Goal: Information Seeking & Learning: Learn about a topic

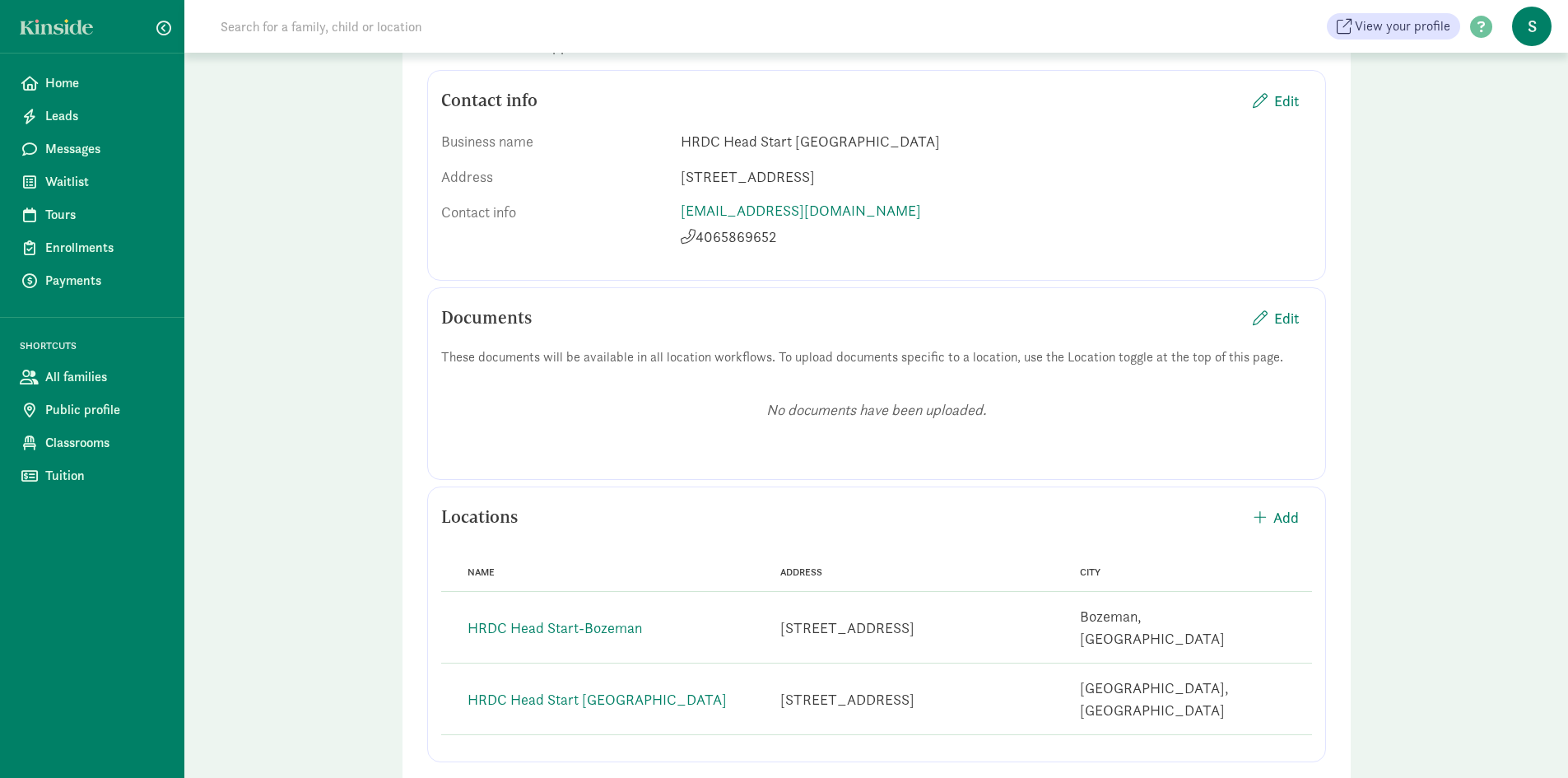
scroll to position [210, 0]
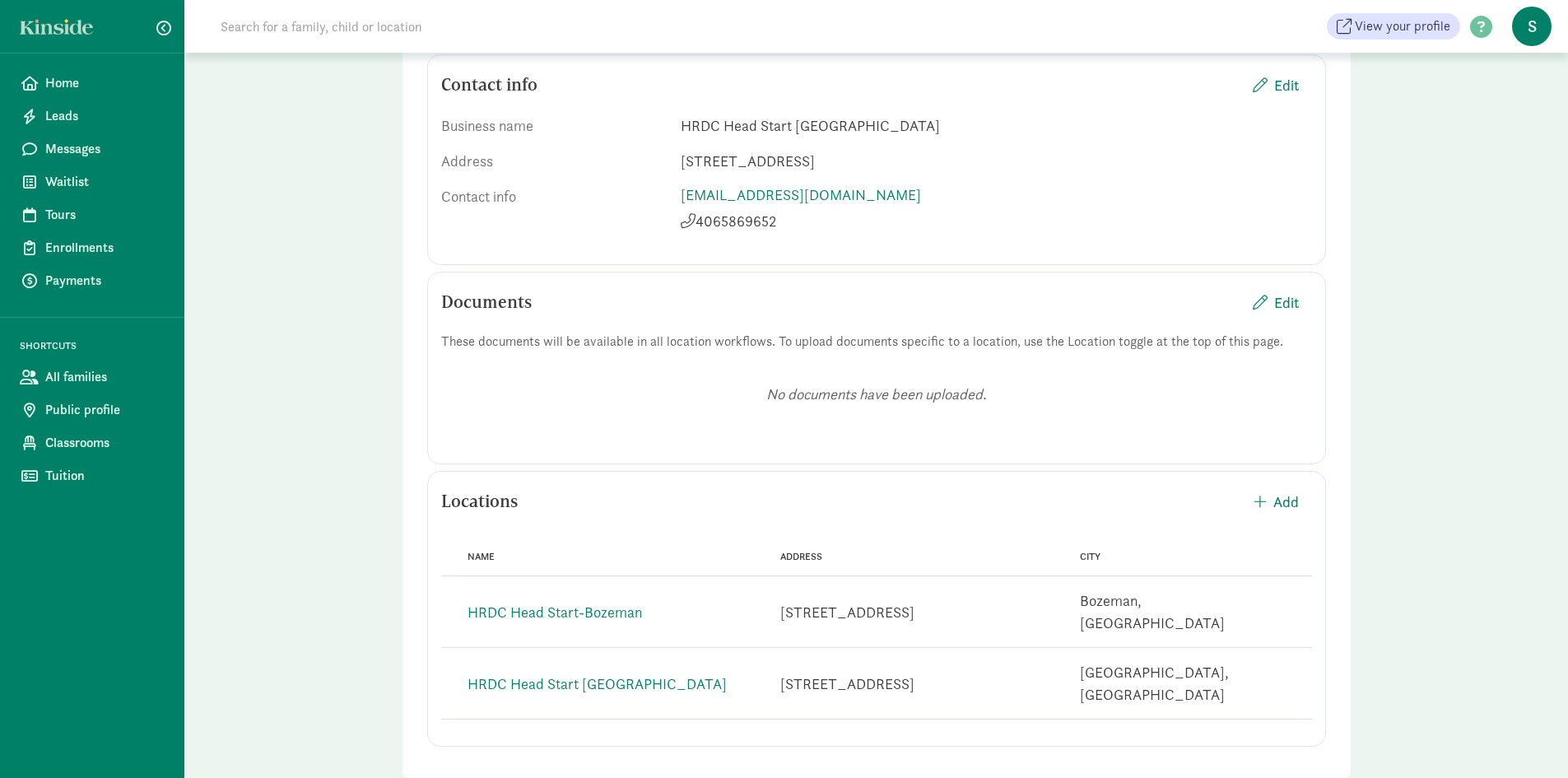
click at [754, 613] on div "Address 52 N 24th Ave, Bozeman, MT 59718" at bounding box center [906, 612] width 306 height 36
click at [914, 601] on div "52 N 24th Ave, Bozeman, MT 59718" at bounding box center [847, 612] width 134 height 22
click at [516, 602] on link "HRDC Head Start-Bozeman" at bounding box center [554, 611] width 175 height 19
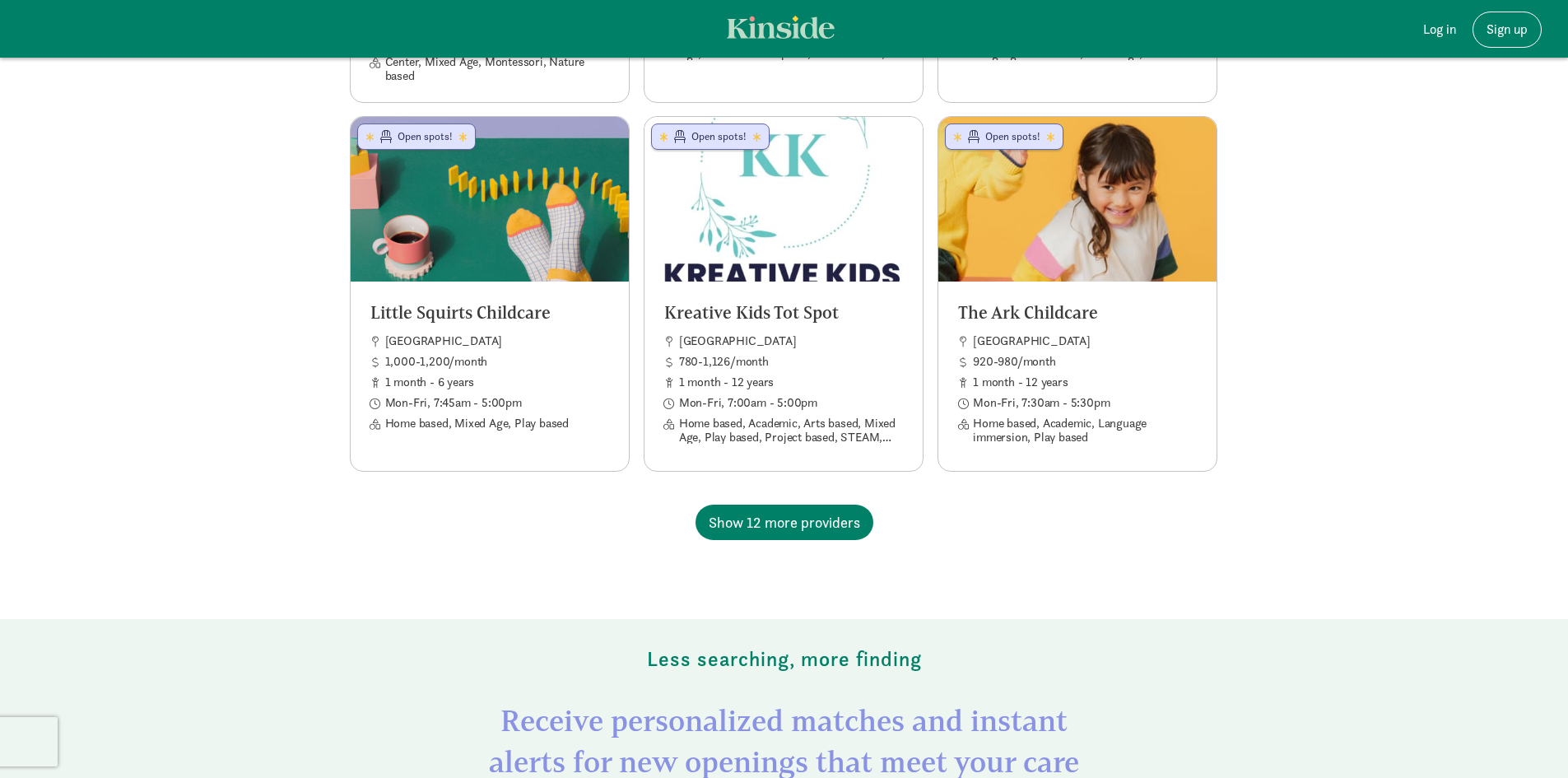
scroll to position [1483, 0]
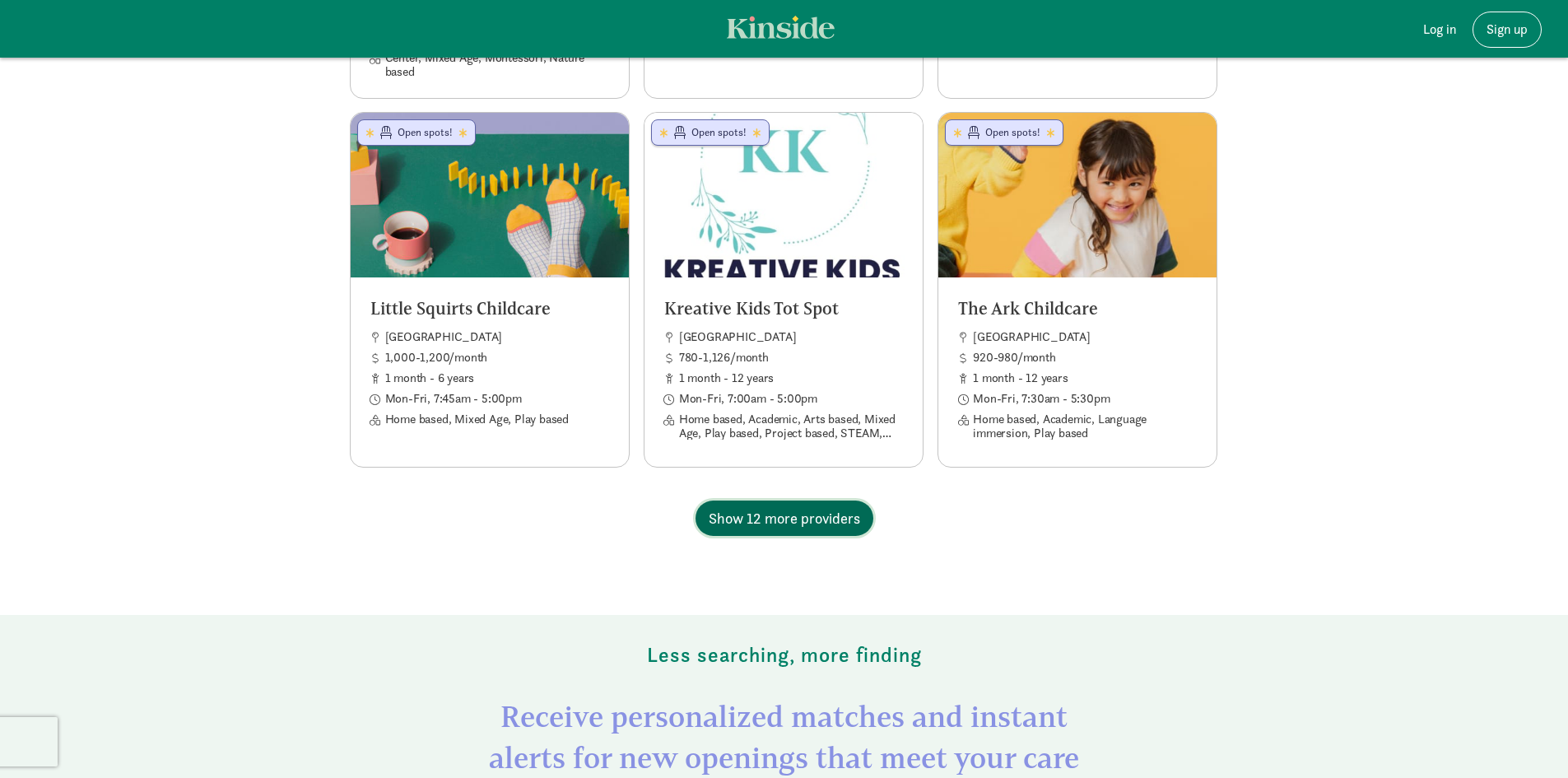
click at [826, 507] on span "Show 12 more providers" at bounding box center [784, 518] width 152 height 22
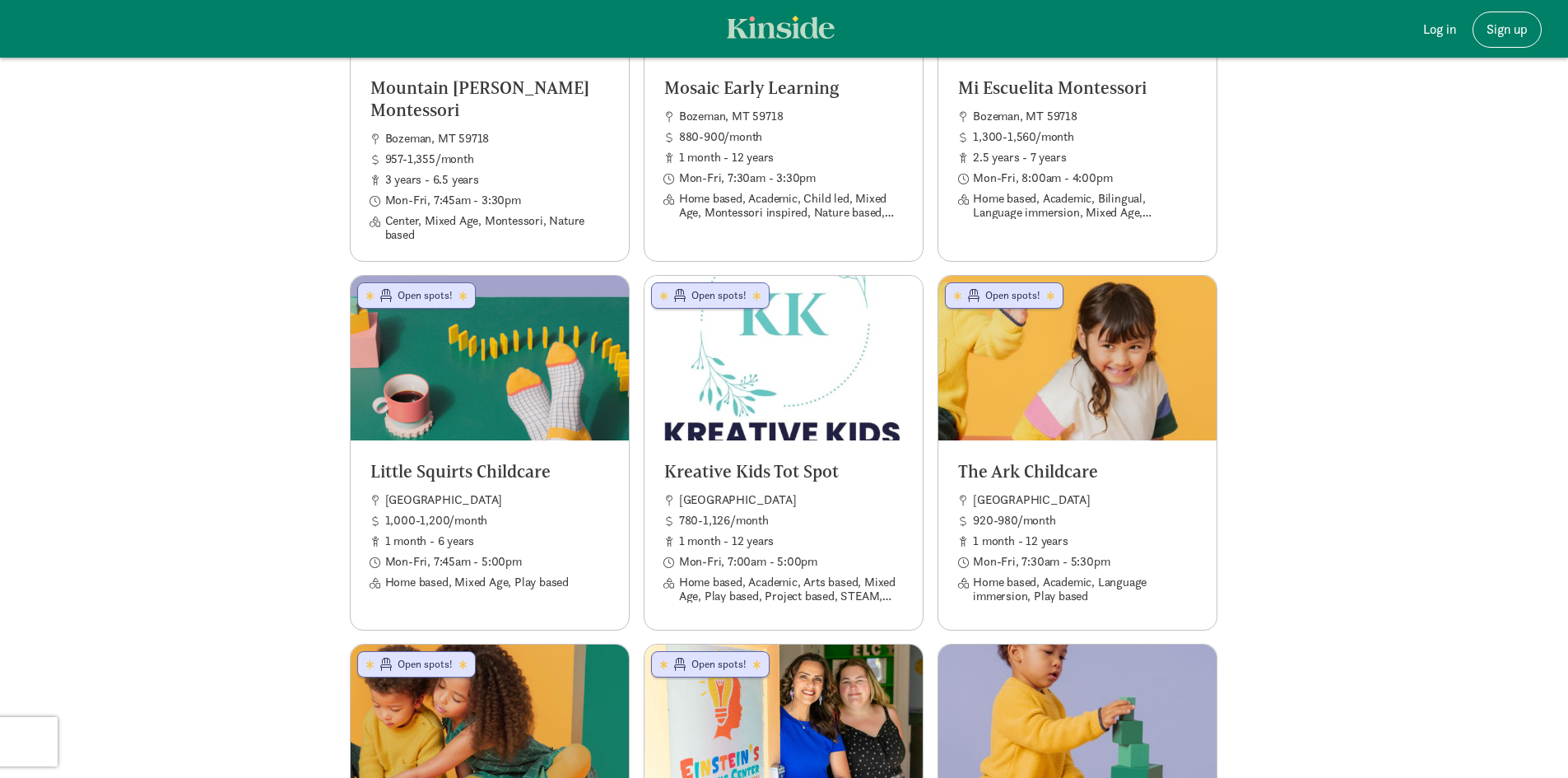
scroll to position [1318, 0]
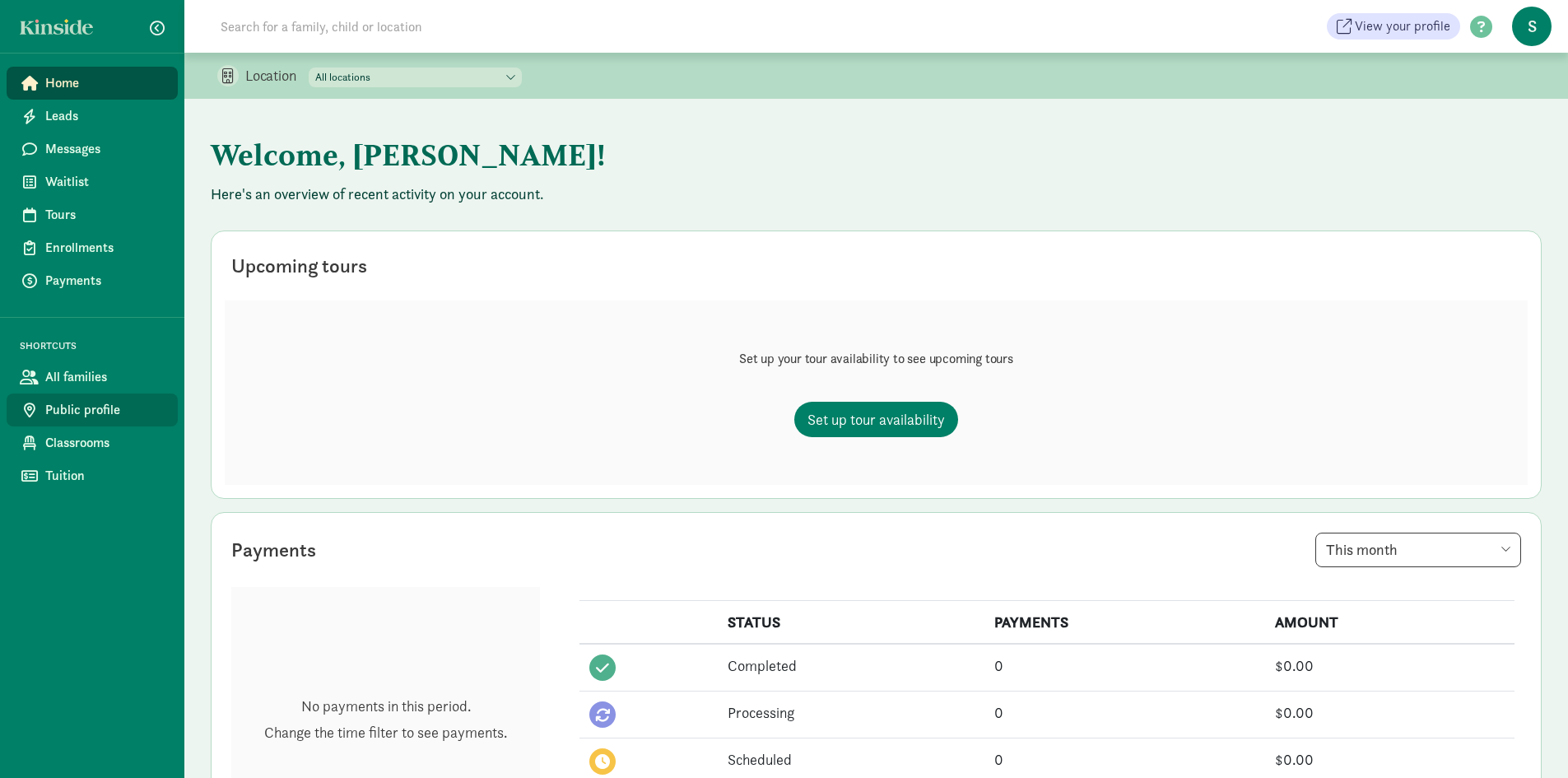
click at [74, 410] on span "Public profile" at bounding box center [105, 410] width 119 height 20
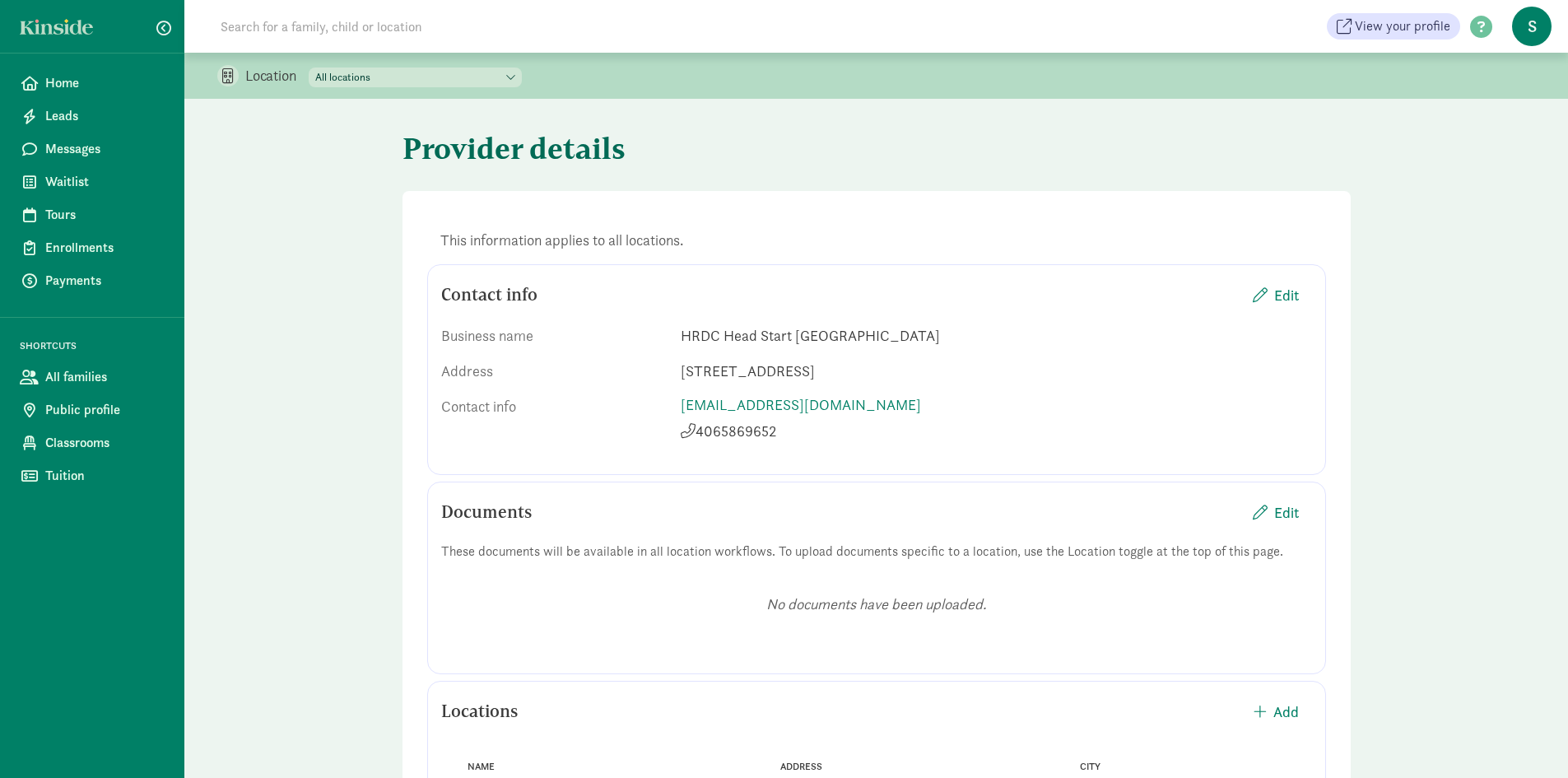
click at [359, 80] on select "All locations HRDC Head Start [GEOGRAPHIC_DATA] HRDC Head Start-[GEOGRAPHIC_DAT…" at bounding box center [415, 77] width 213 height 20
select select "257614"
click at [309, 67] on select "All locations HRDC Head Start [GEOGRAPHIC_DATA] HRDC Head Start-[GEOGRAPHIC_DAT…" at bounding box center [415, 77] width 213 height 20
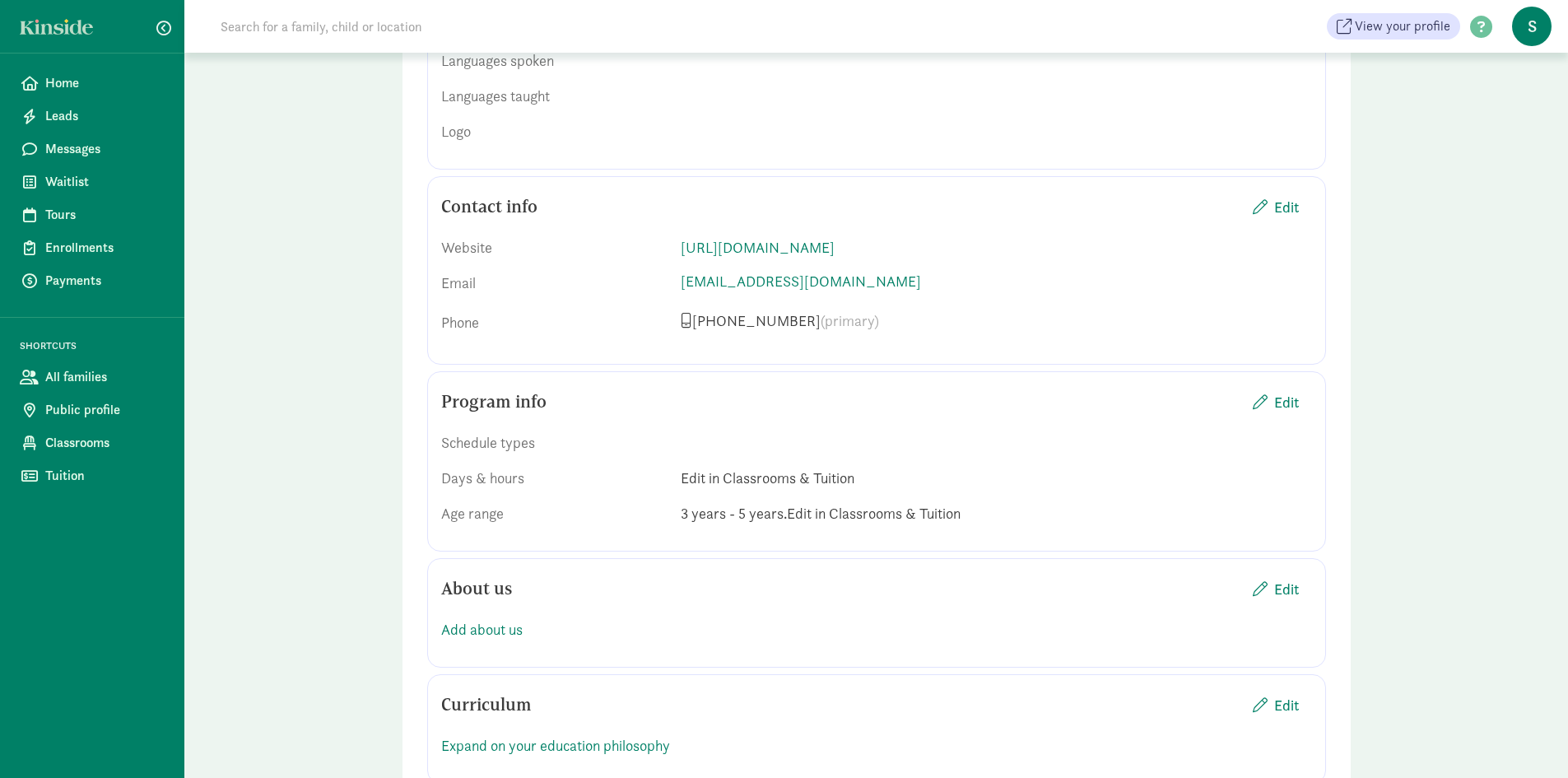
scroll to position [824, 0]
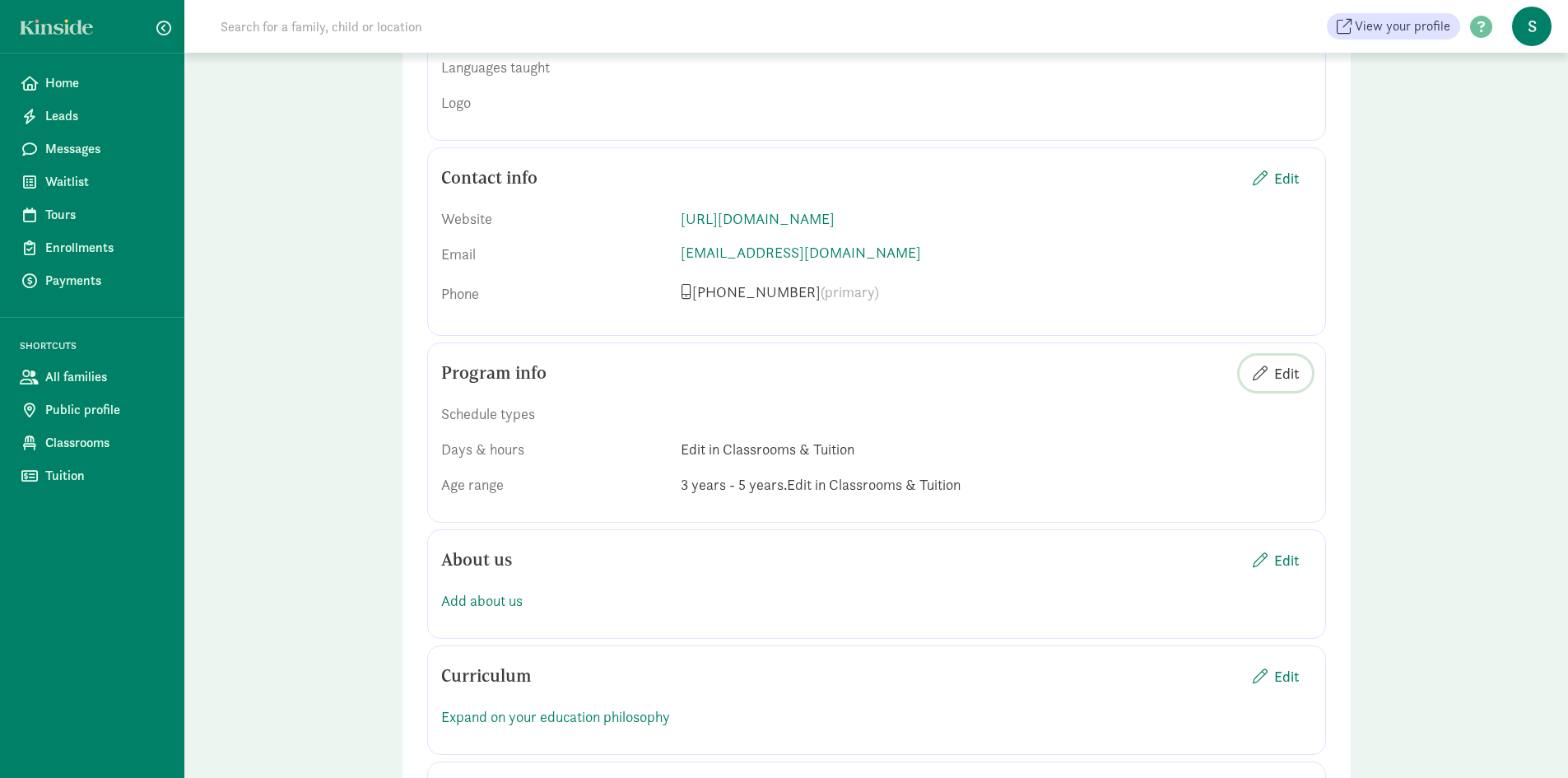
click at [1284, 362] on span "Edit" at bounding box center [1285, 373] width 25 height 22
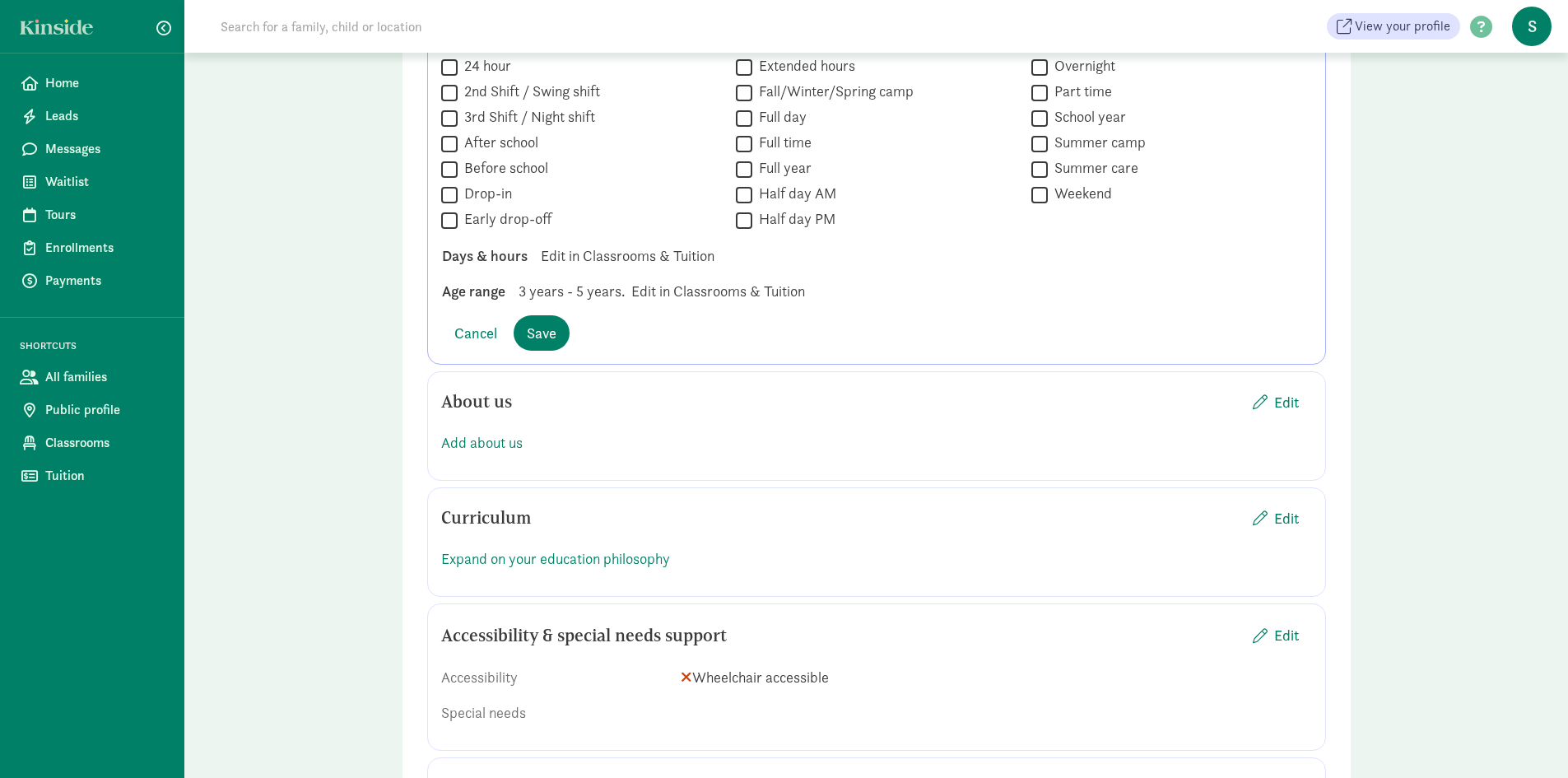
scroll to position [1216, 0]
click at [105, 441] on span "Classrooms" at bounding box center [105, 443] width 119 height 20
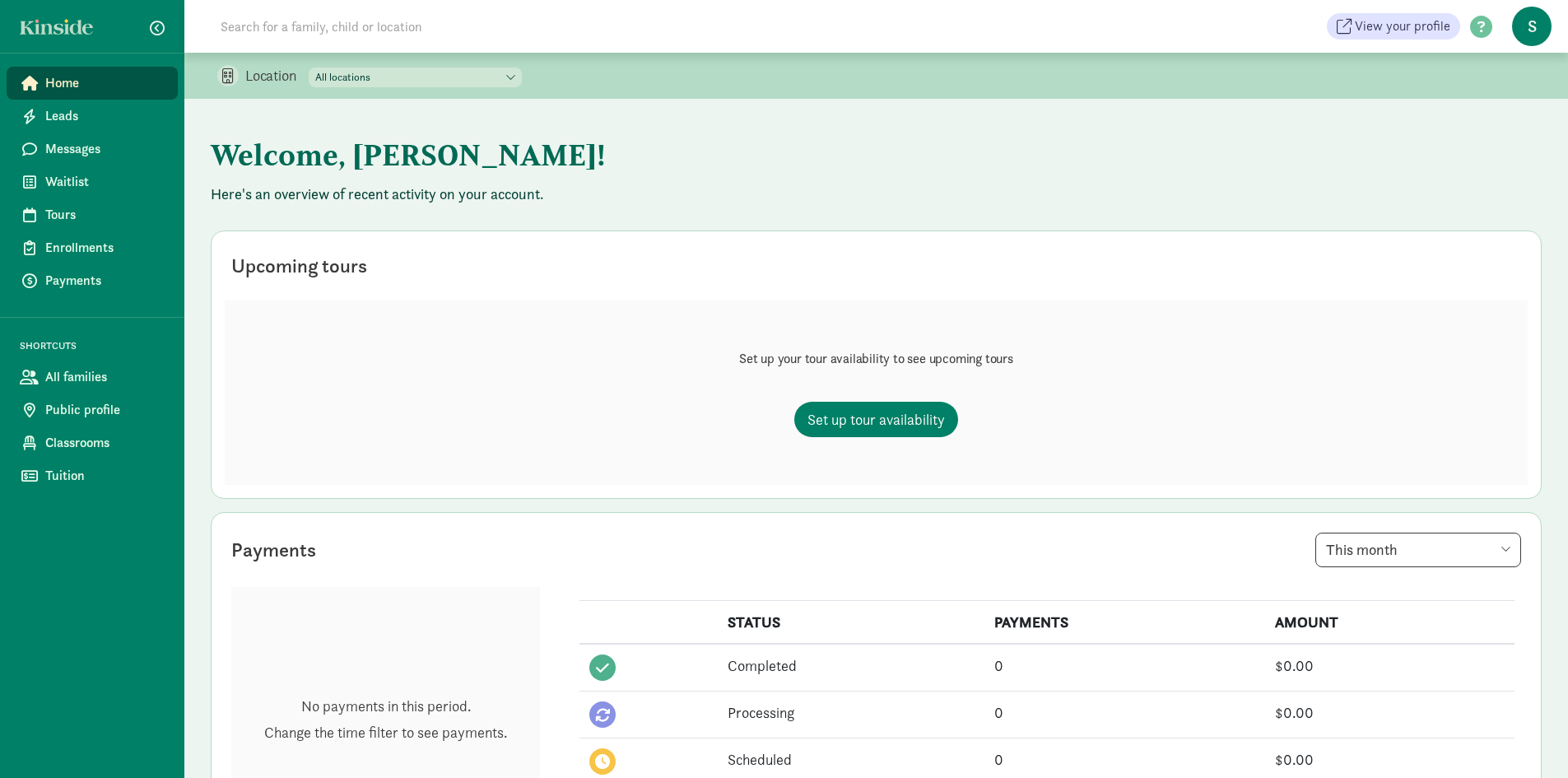
click at [334, 81] on select "All locations HRDC Head Start [GEOGRAPHIC_DATA] HRDC Head Start-[GEOGRAPHIC_DAT…" at bounding box center [415, 77] width 213 height 20
select select "257614"
click at [309, 67] on select "All locations HRDC Head Start Belgrade HRDC Head Start-Bozeman" at bounding box center [415, 77] width 213 height 20
click at [125, 371] on span "All families" at bounding box center [105, 377] width 119 height 20
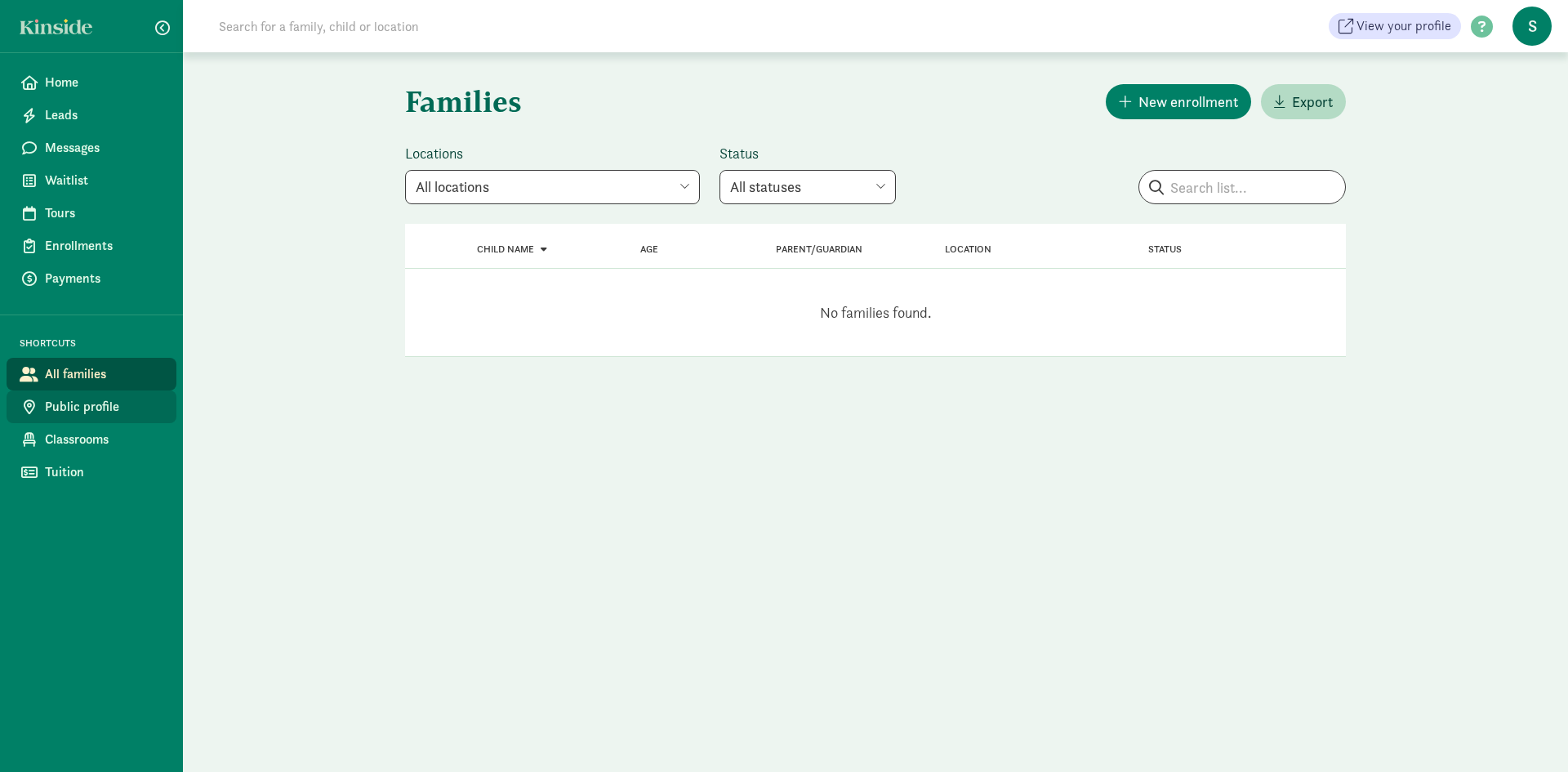
click at [106, 408] on span "Public profile" at bounding box center [104, 407] width 118 height 20
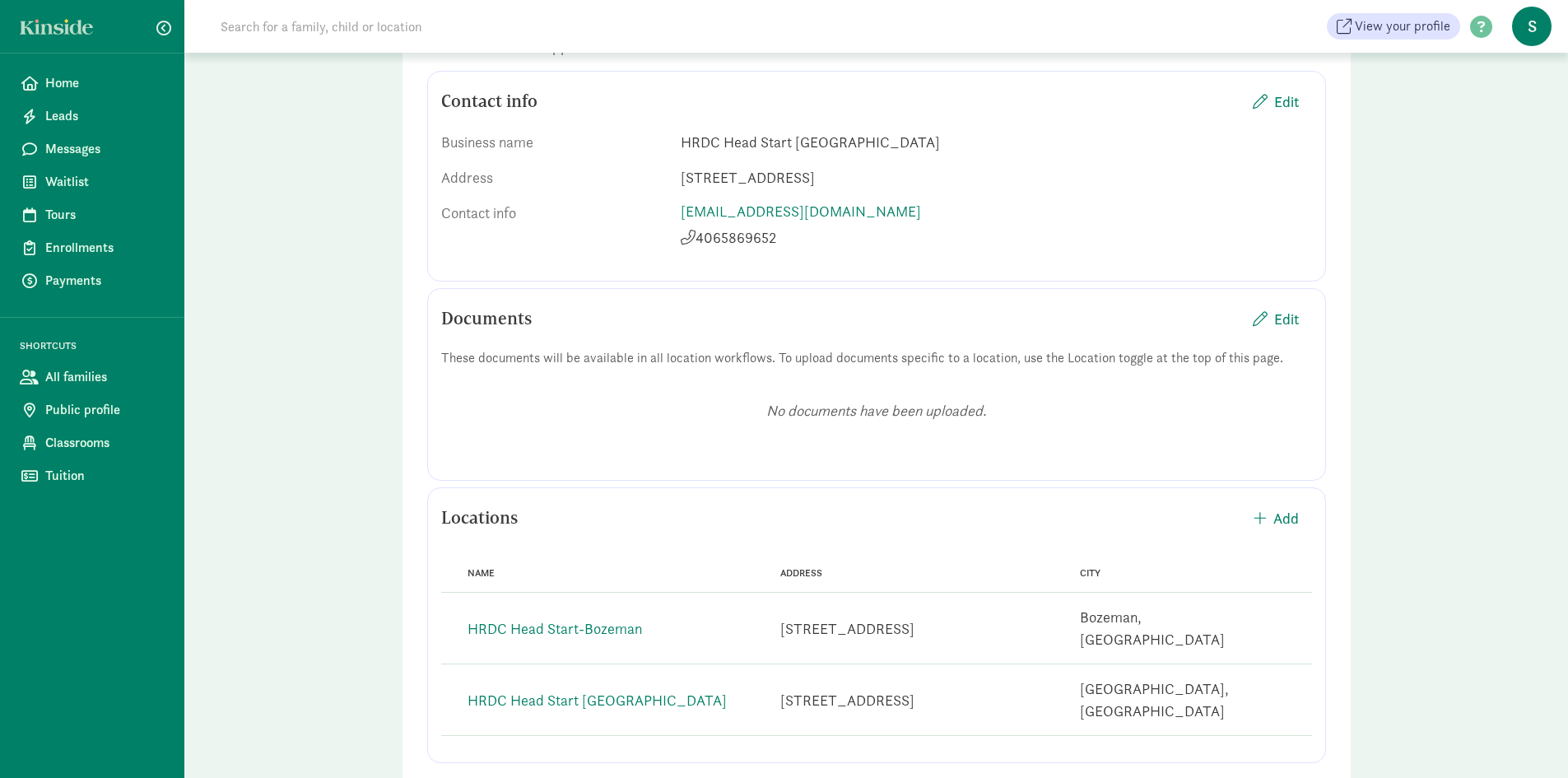
scroll to position [210, 0]
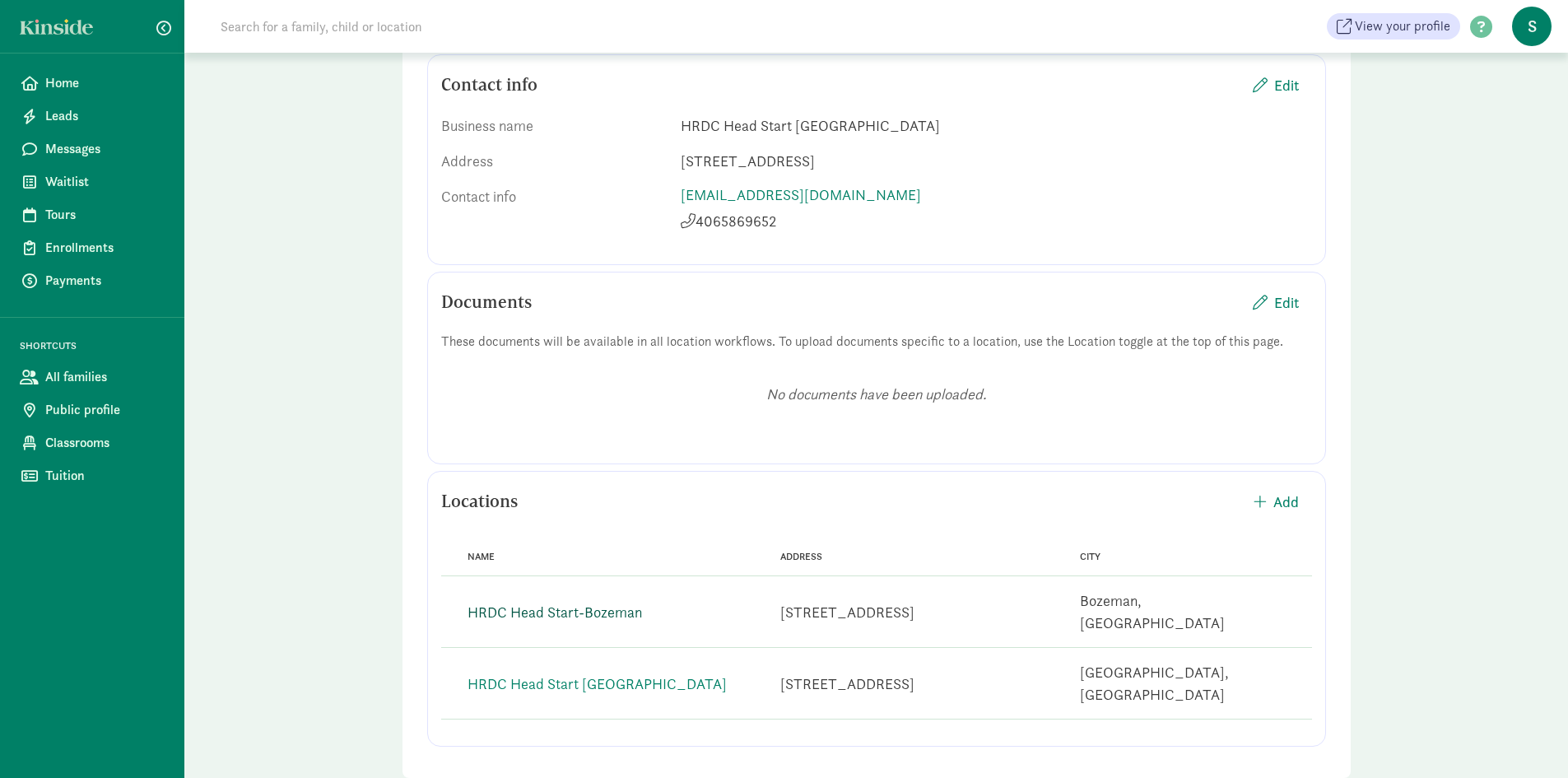
click at [622, 602] on link "HRDC Head Start-Bozeman" at bounding box center [554, 611] width 175 height 19
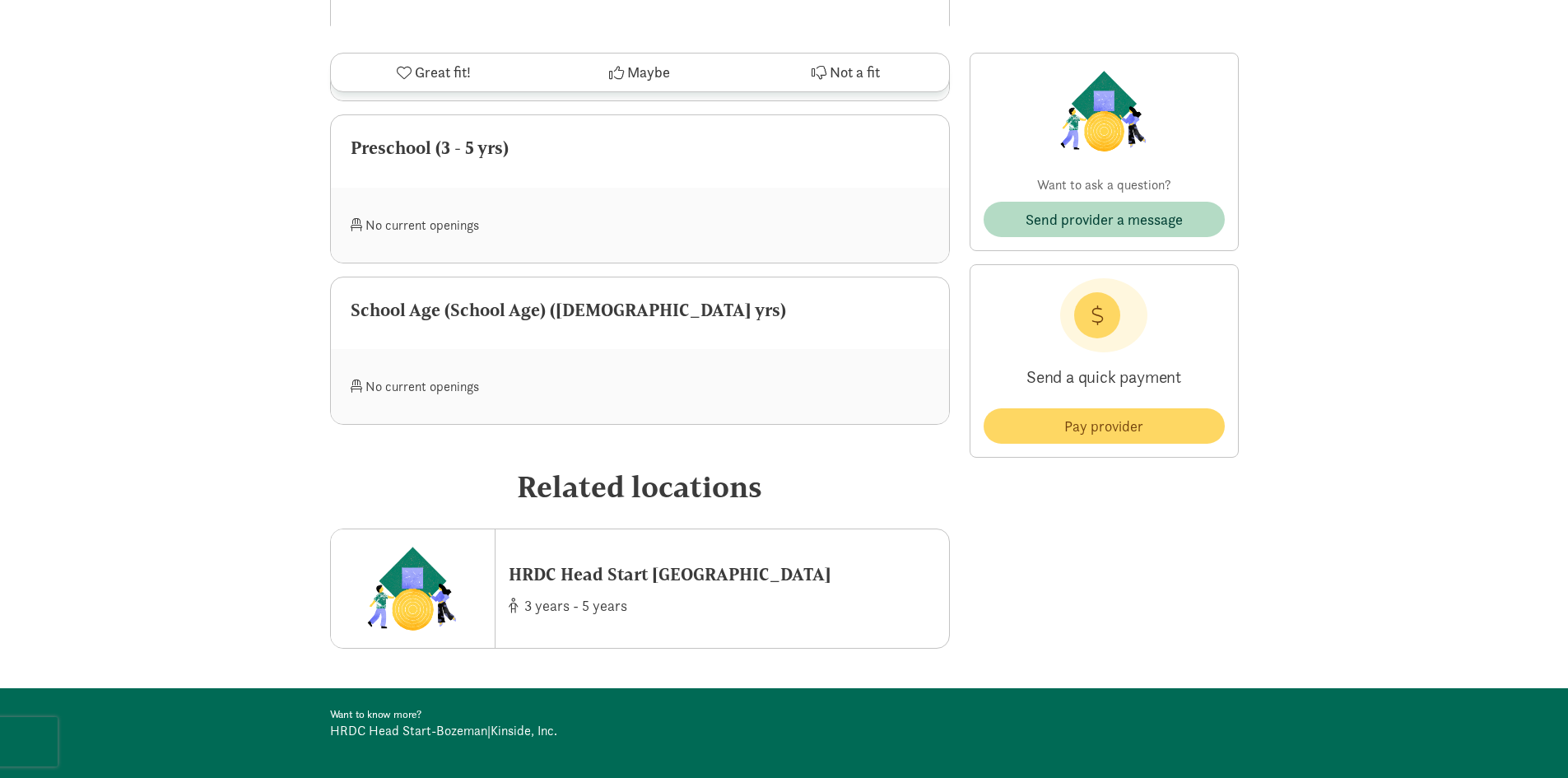
scroll to position [988, 0]
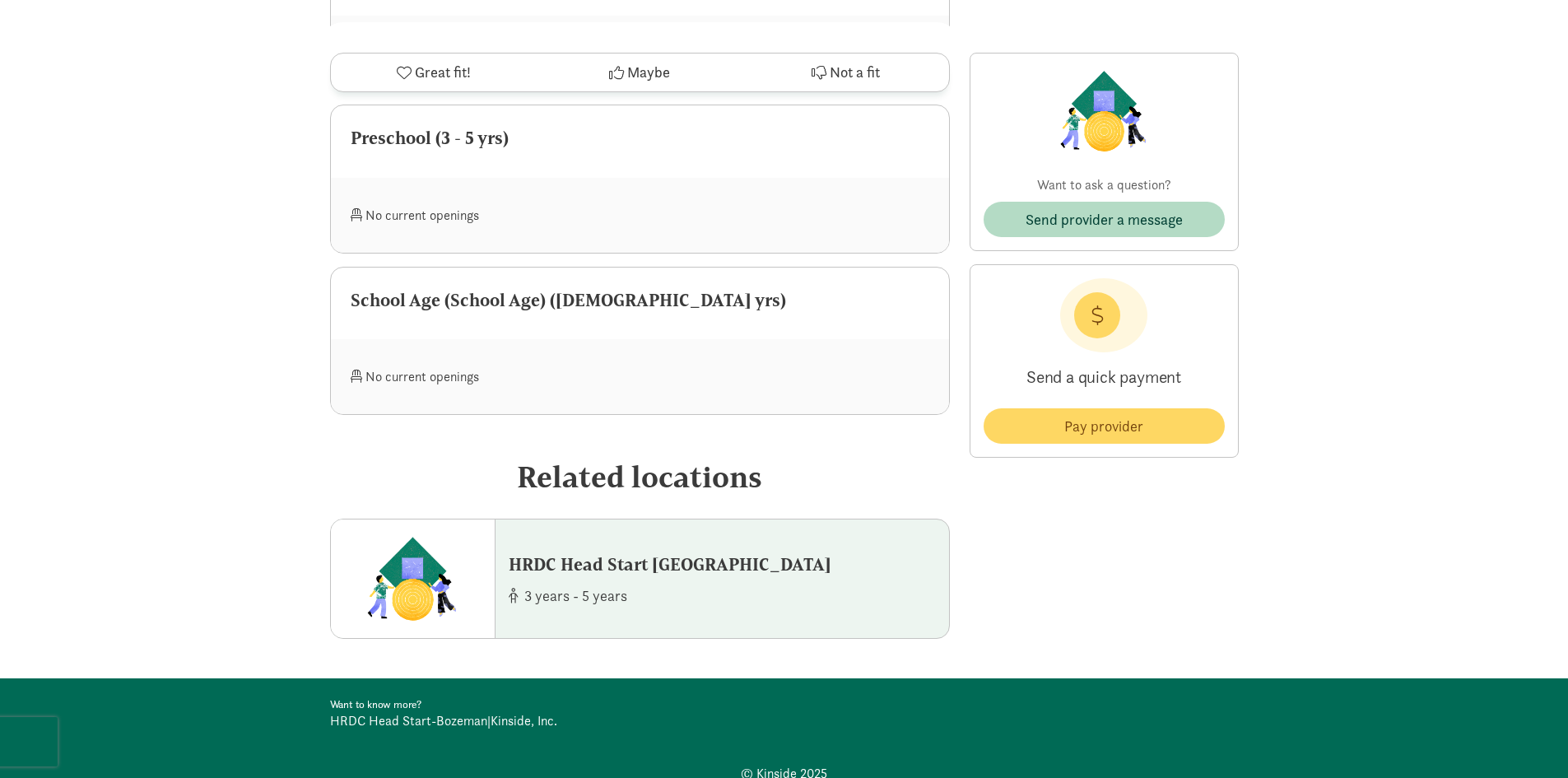
click at [572, 568] on div "HRDC Head Start [GEOGRAPHIC_DATA]" at bounding box center [669, 565] width 322 height 27
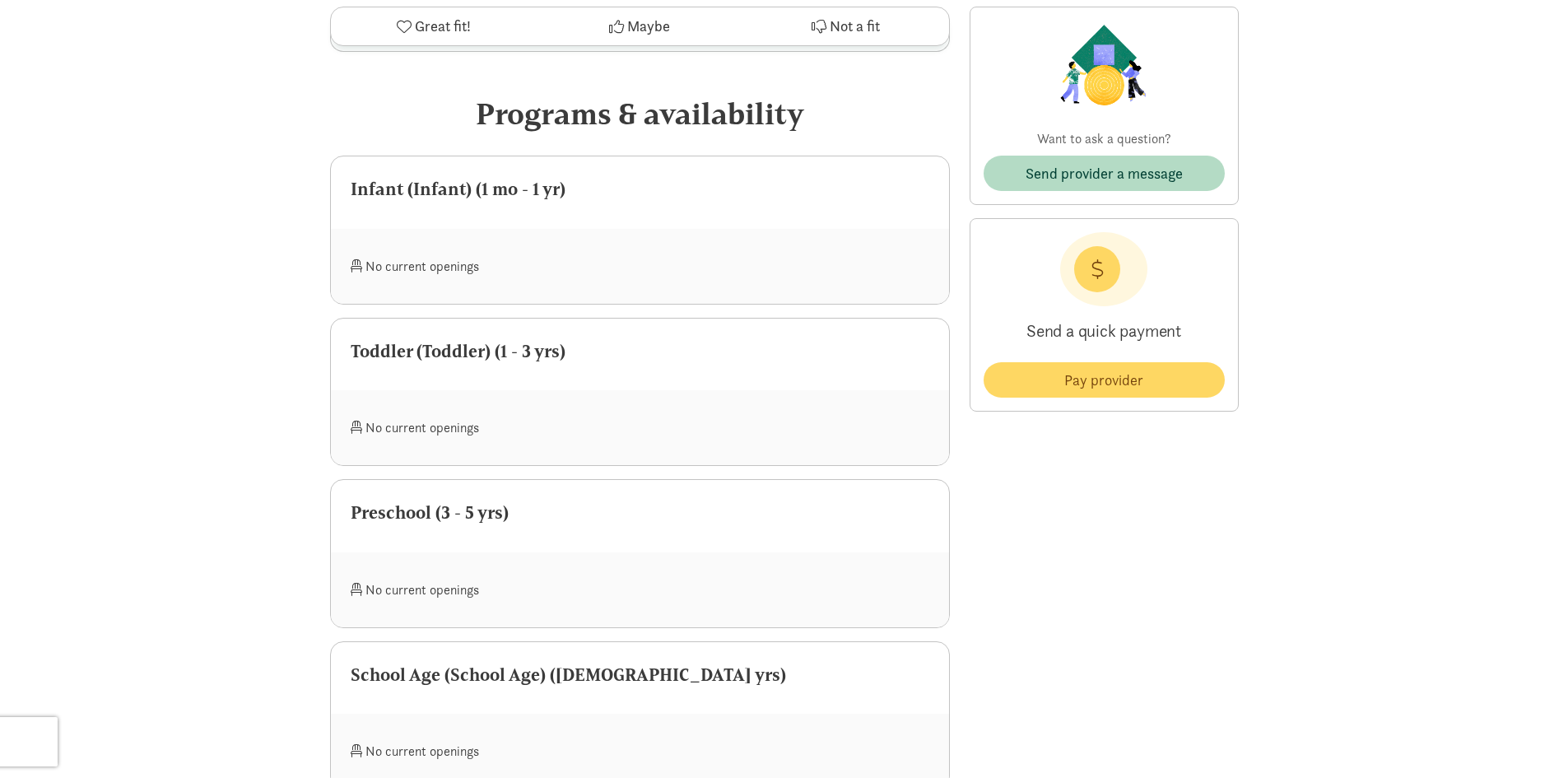
scroll to position [659, 0]
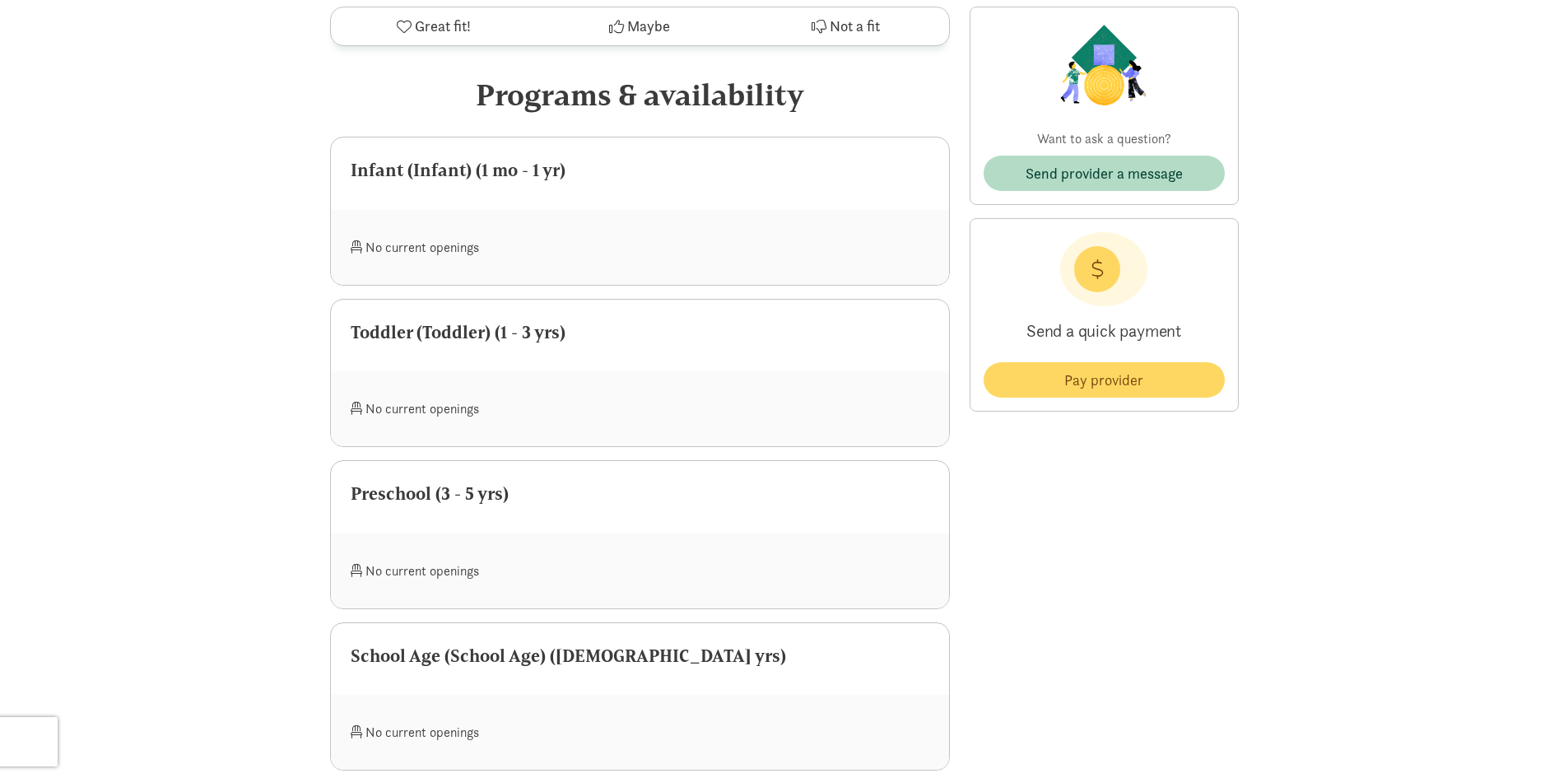
click at [622, 493] on div "Preschool (3 - 5 yrs)" at bounding box center [640, 497] width 618 height 72
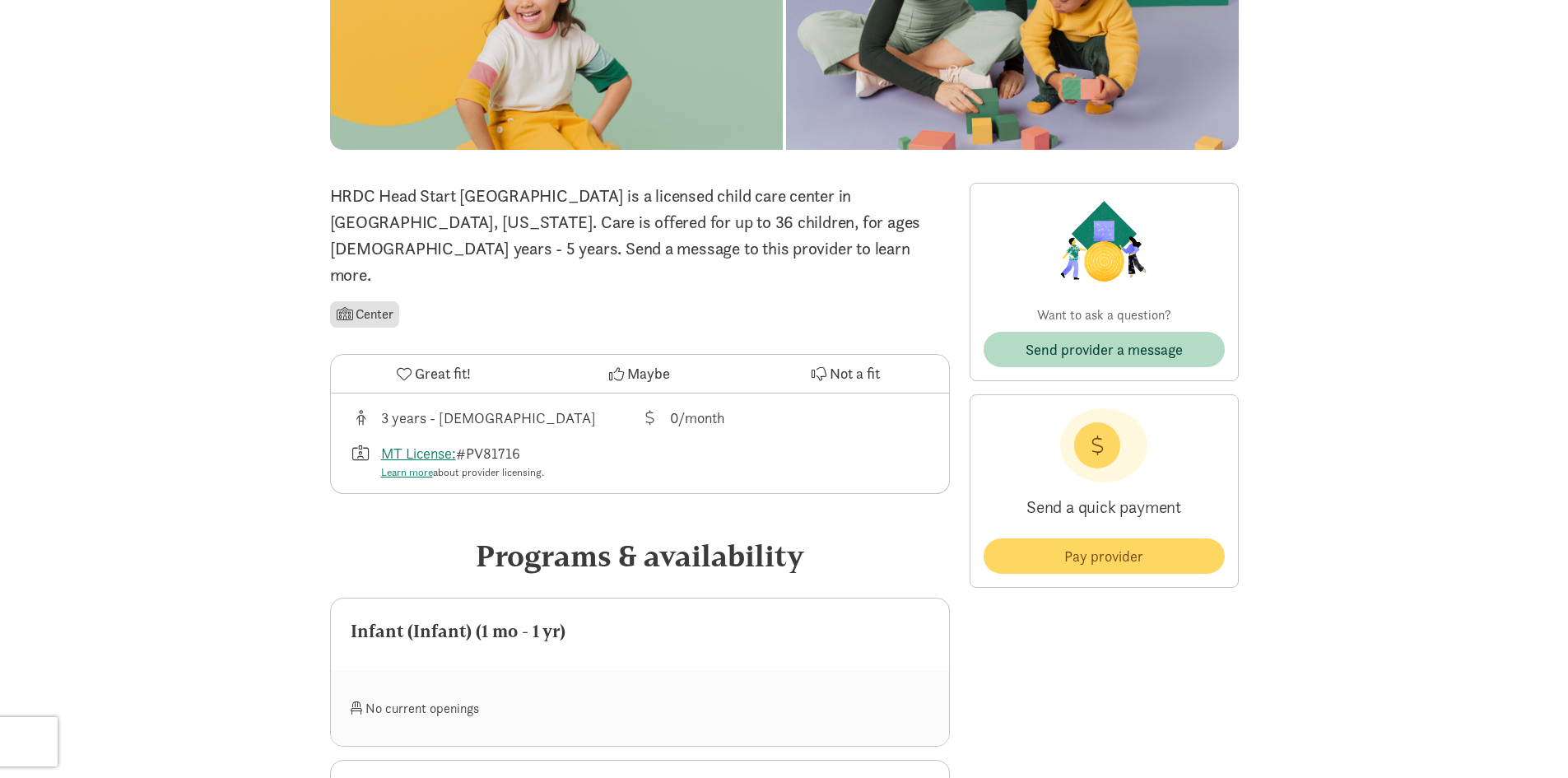
scroll to position [0, 0]
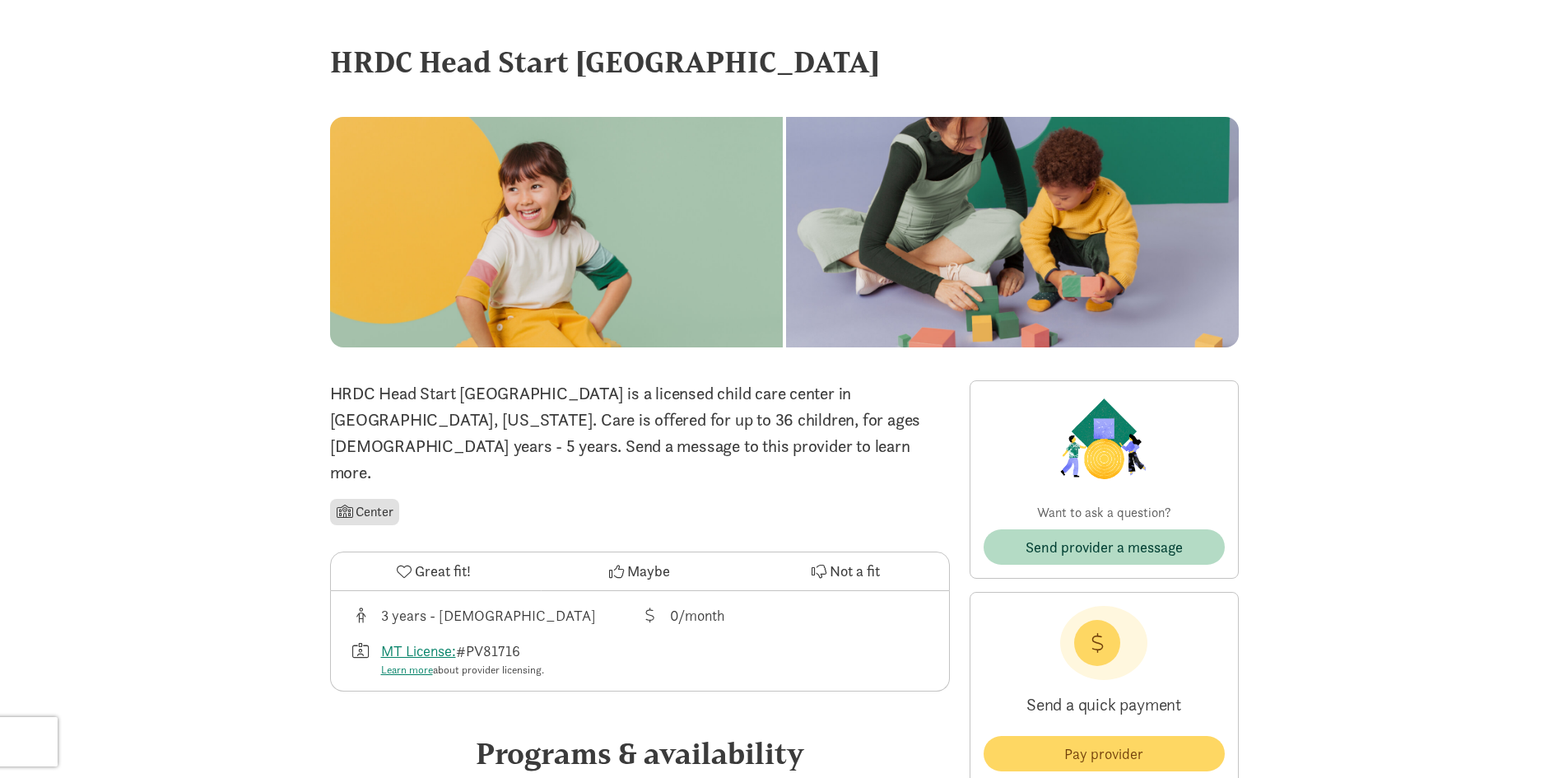
click at [447, 68] on div "HRDC Head Start [GEOGRAPHIC_DATA]" at bounding box center [784, 62] width 908 height 45
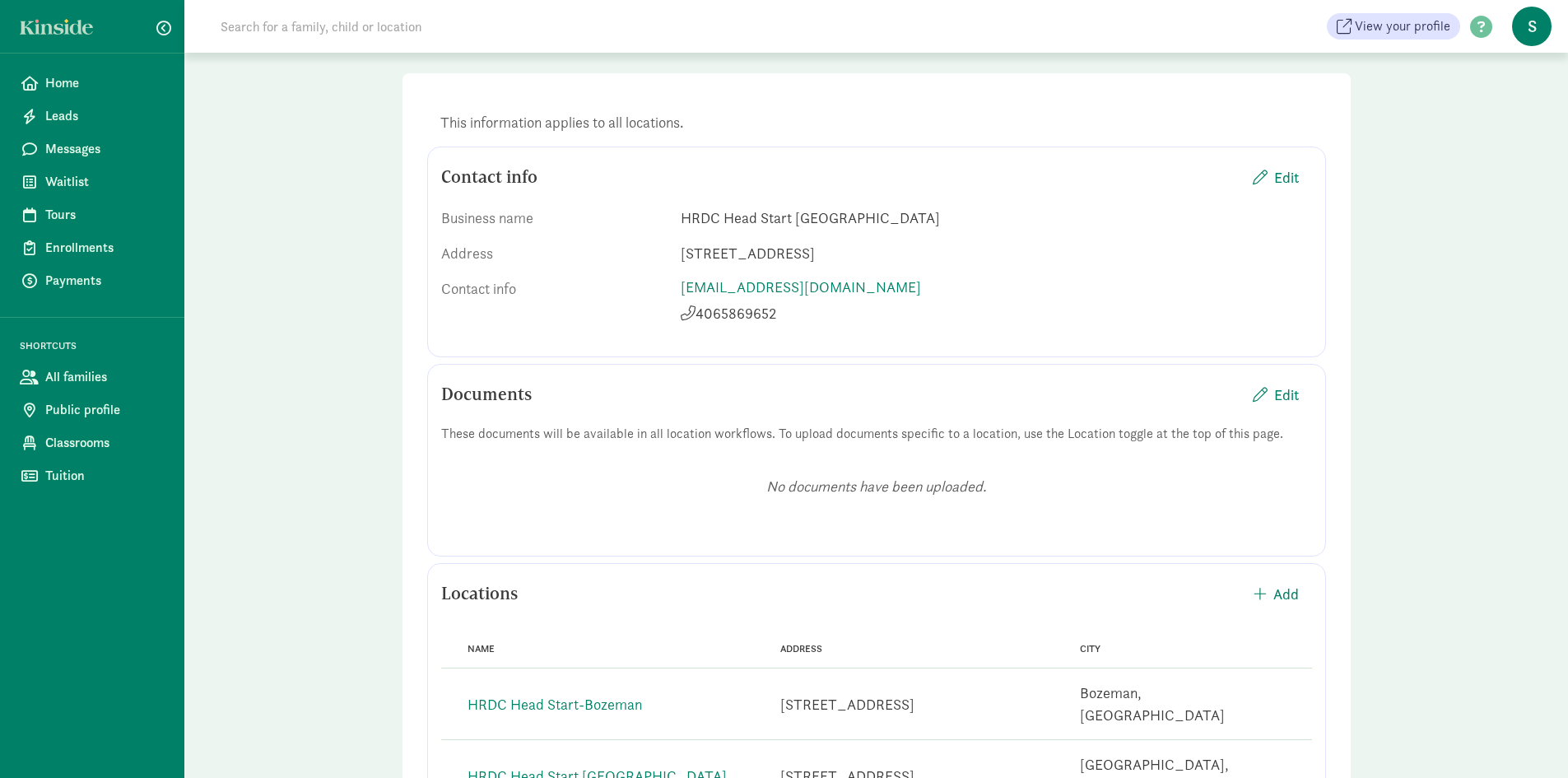
scroll to position [46, 0]
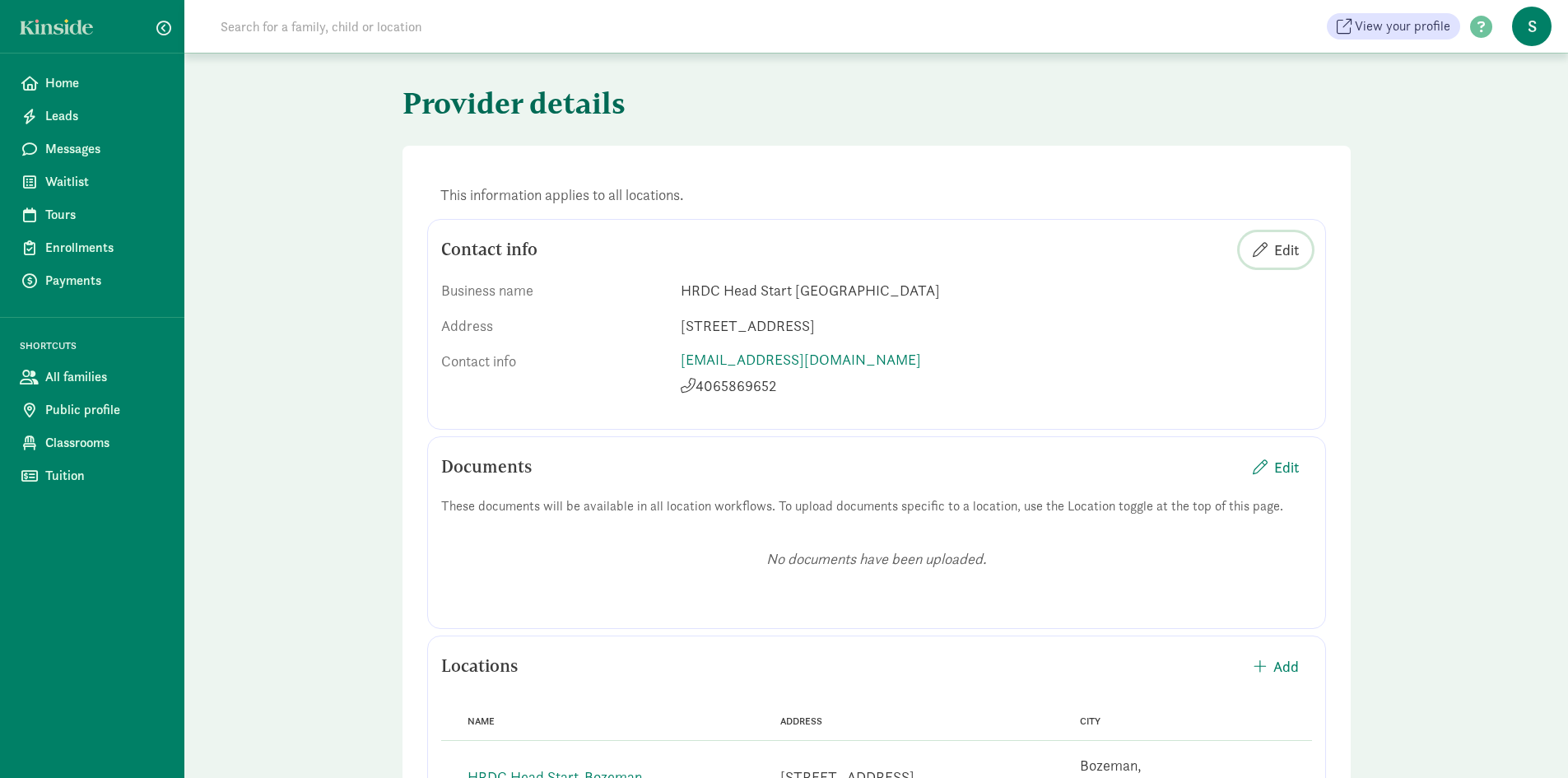
click at [1293, 256] on span "Edit" at bounding box center [1285, 250] width 25 height 22
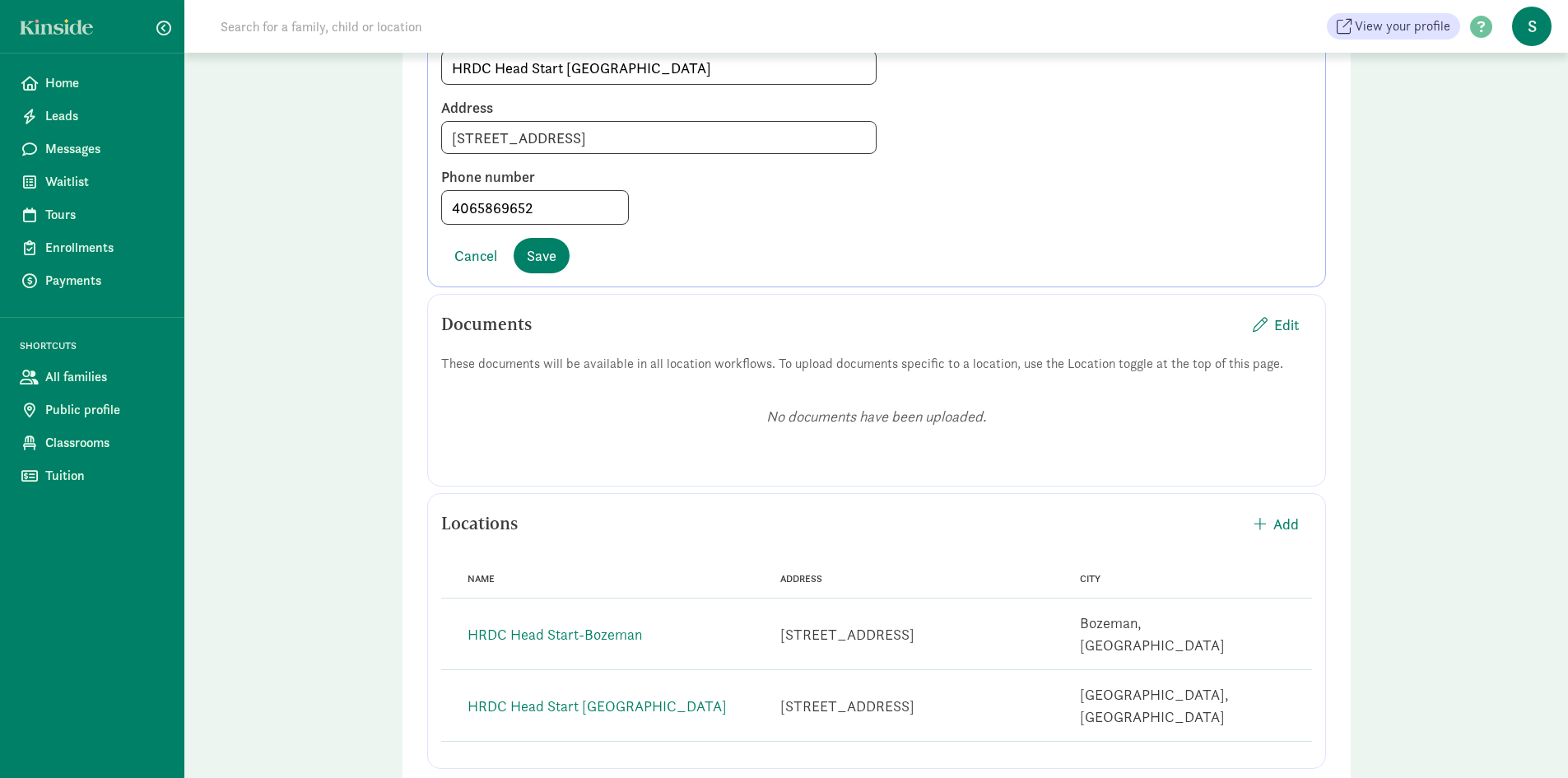
scroll to position [320, 0]
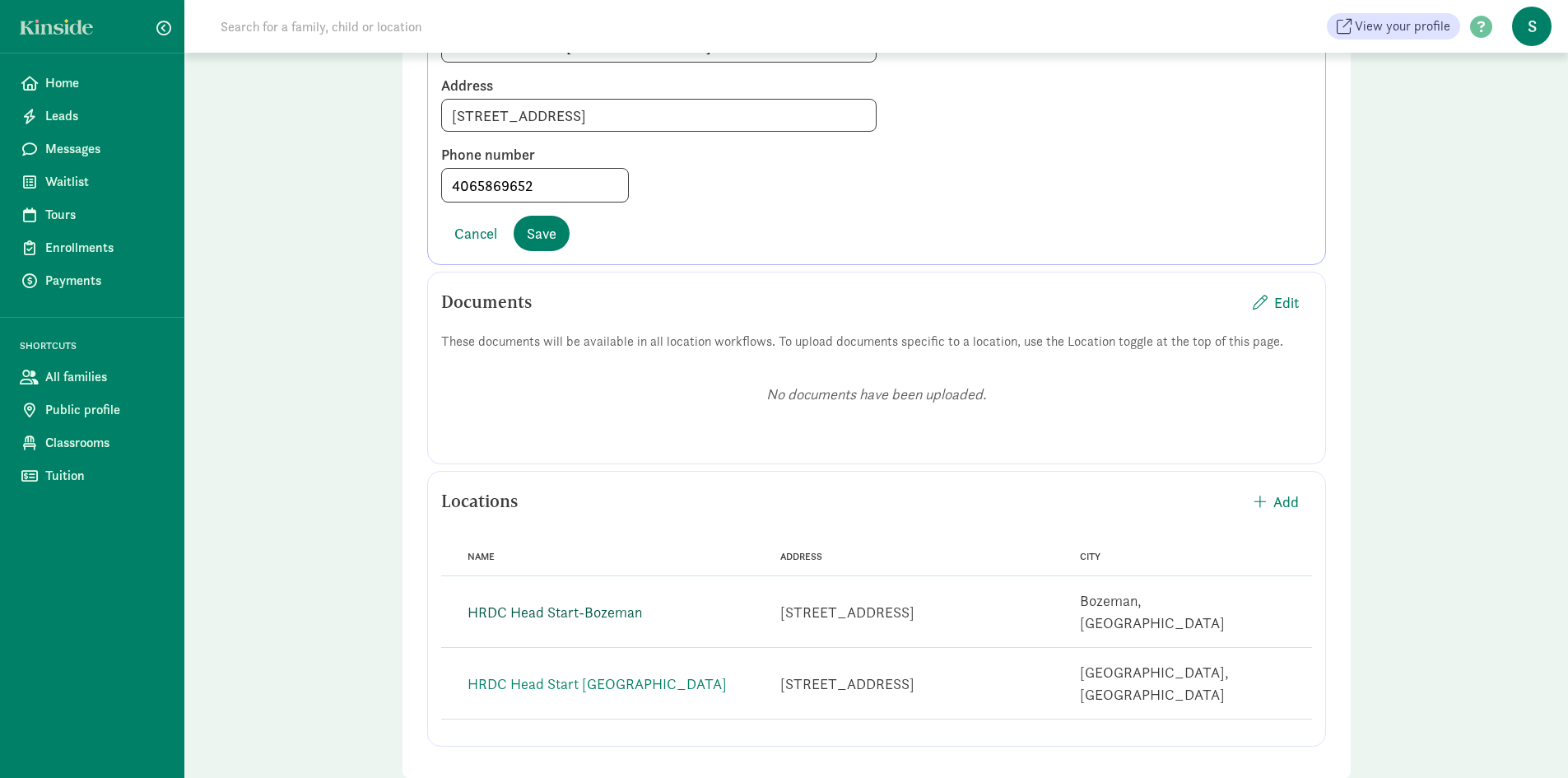
click at [543, 602] on link "HRDC Head Start-Bozeman" at bounding box center [554, 611] width 175 height 19
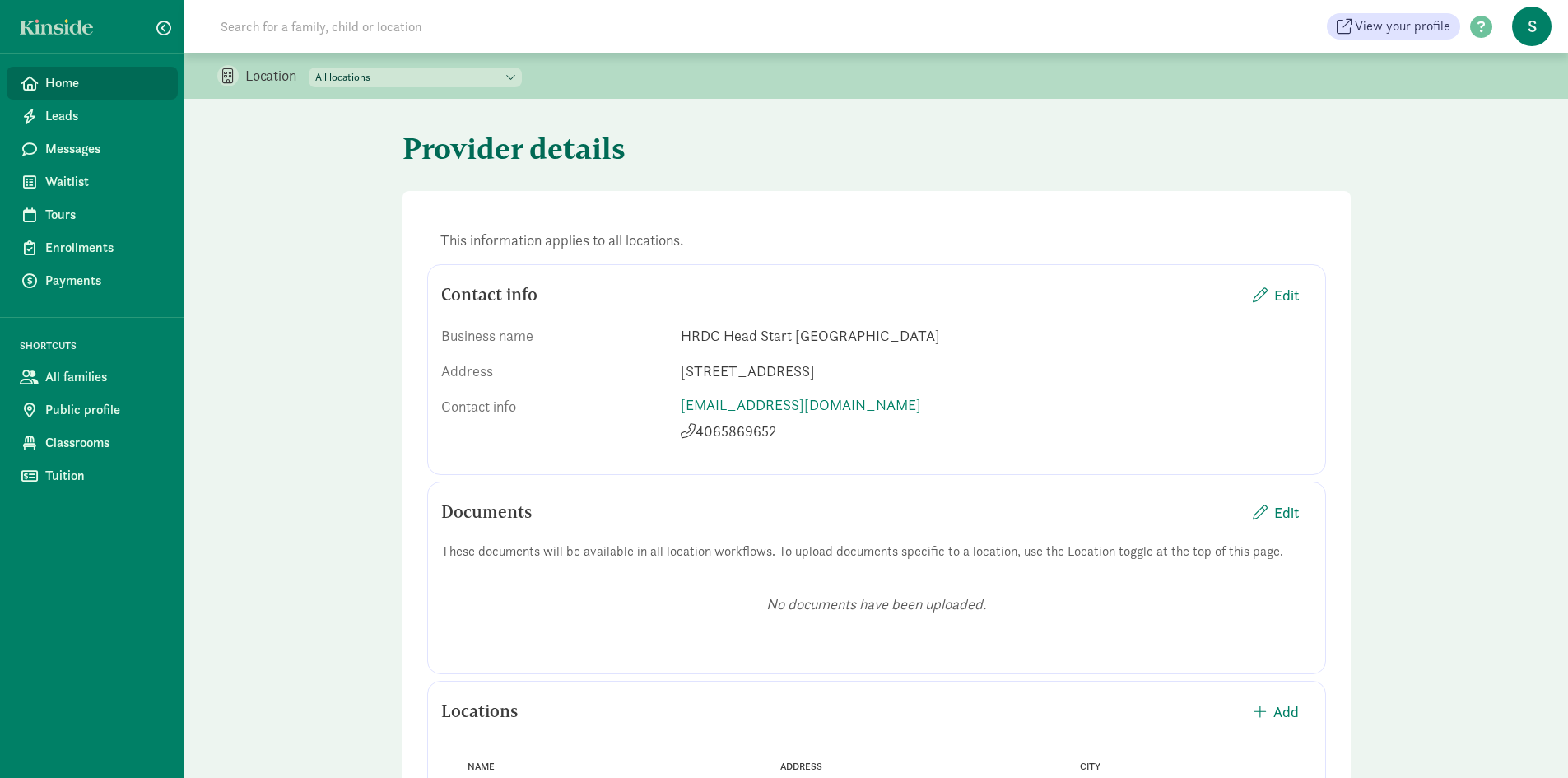
click at [105, 83] on span "Home" at bounding box center [105, 83] width 119 height 20
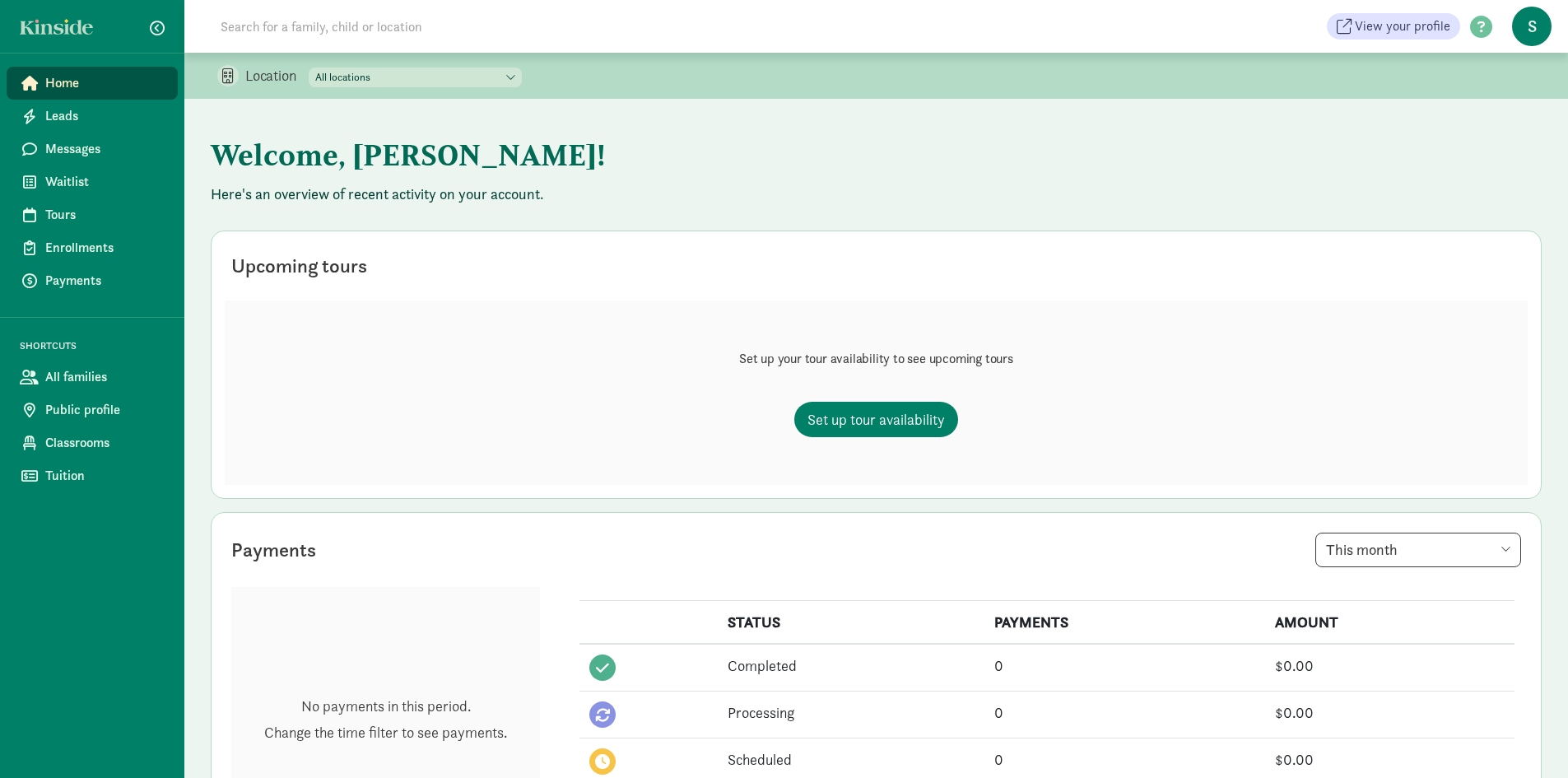
click at [398, 80] on select "All locations HRDC Head Start Belgrade HRDC Head Start-Bozeman" at bounding box center [415, 77] width 213 height 20
select select "257614"
click at [309, 67] on select "All locations HRDC Head Start Belgrade HRDC Head Start-Bozeman" at bounding box center [415, 77] width 213 height 20
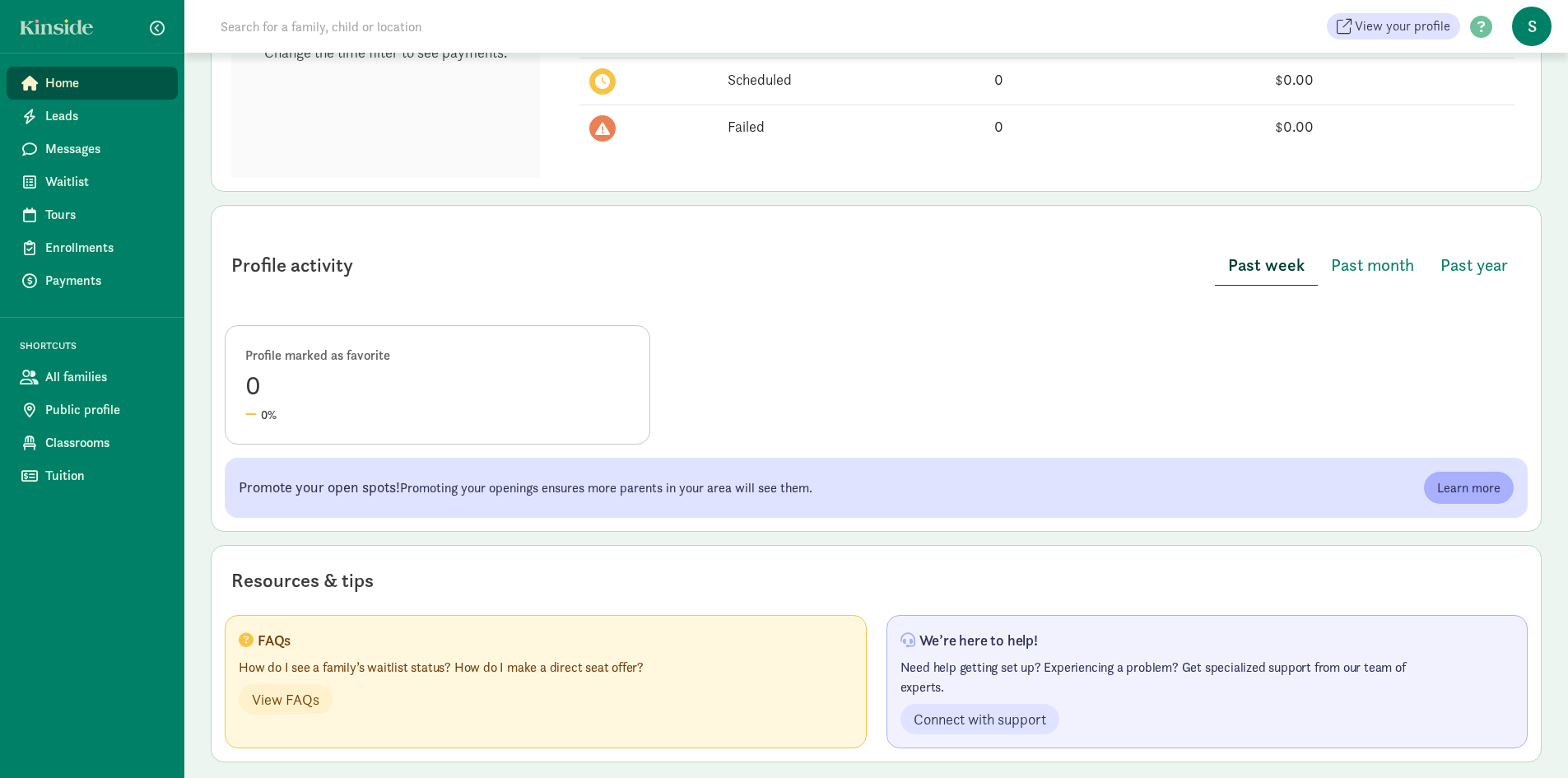
scroll to position [691, 0]
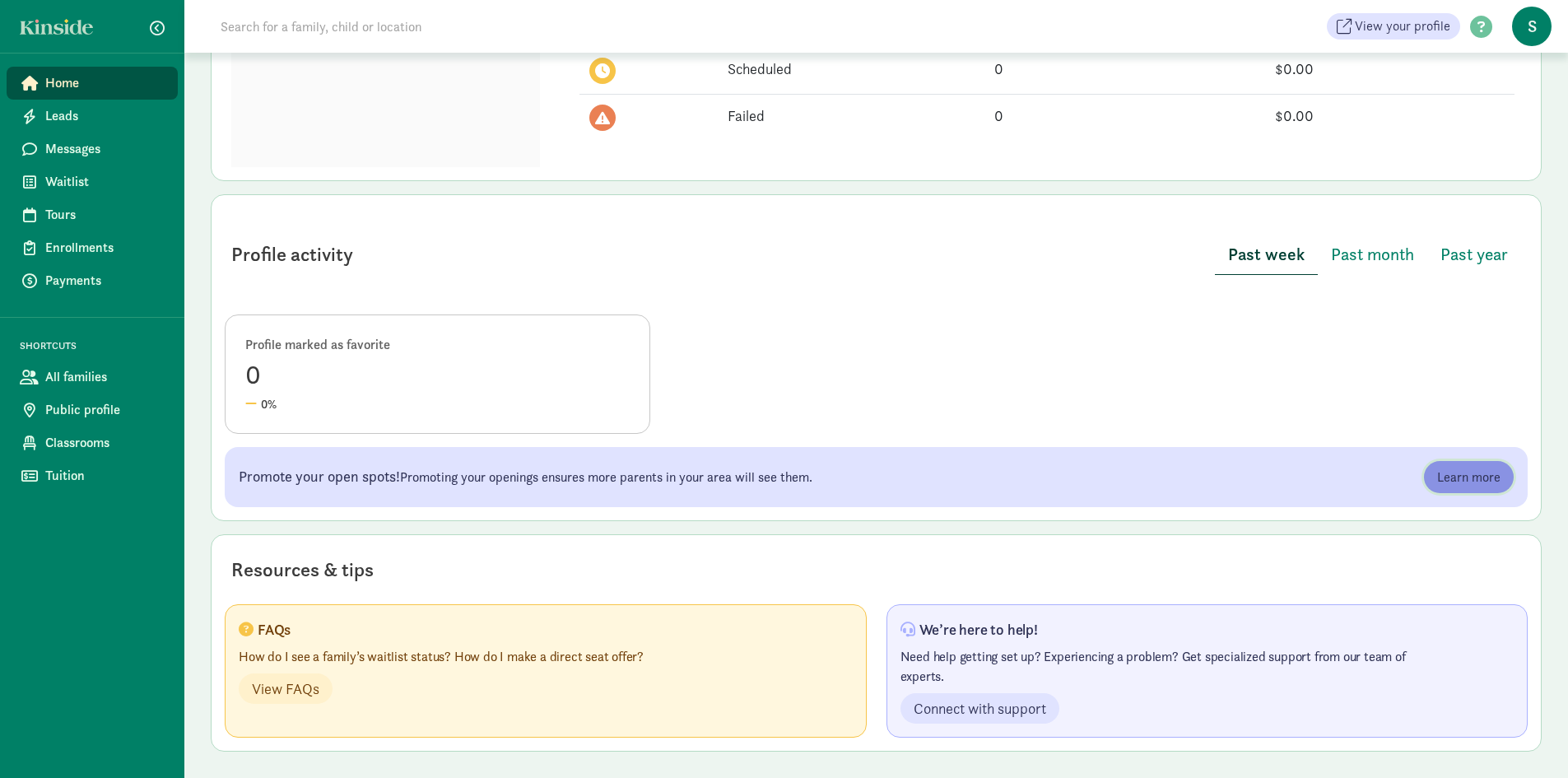
click at [1470, 478] on span "Learn more" at bounding box center [1469, 477] width 63 height 20
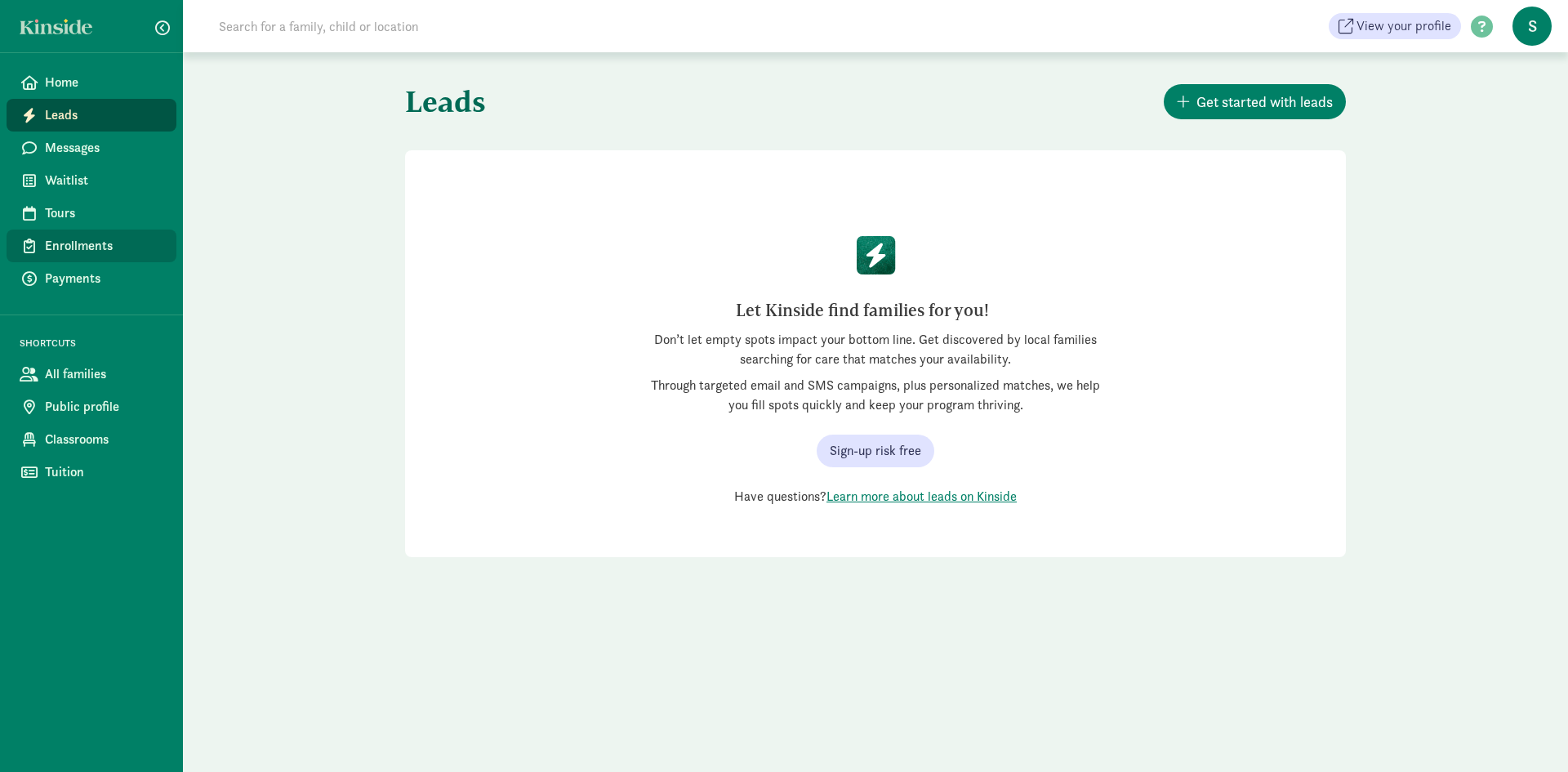
click at [121, 249] on span "Enrollments" at bounding box center [104, 246] width 118 height 20
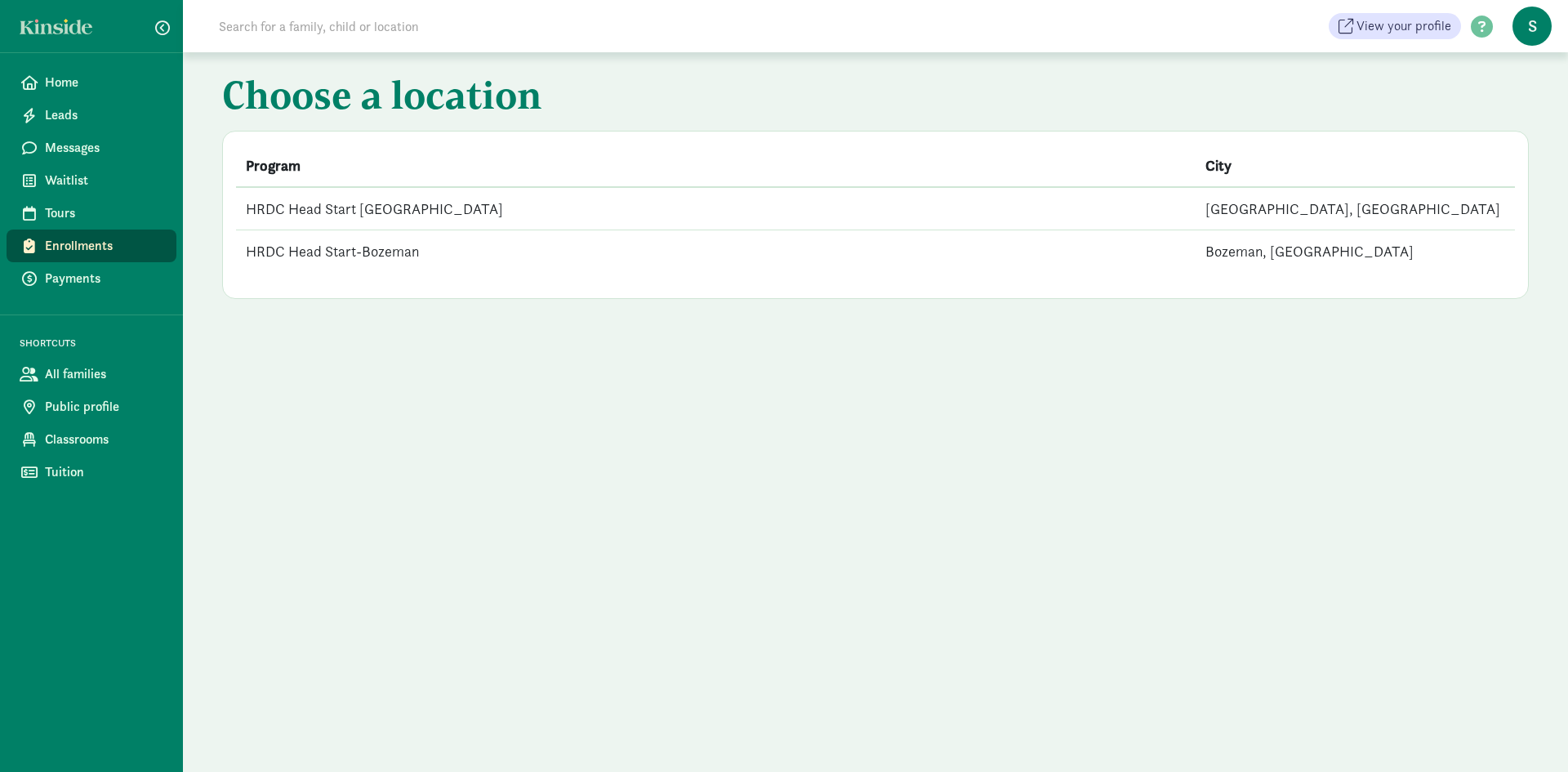
click at [344, 199] on td "HRDC Head Start [GEOGRAPHIC_DATA]" at bounding box center [716, 209] width 960 height 43
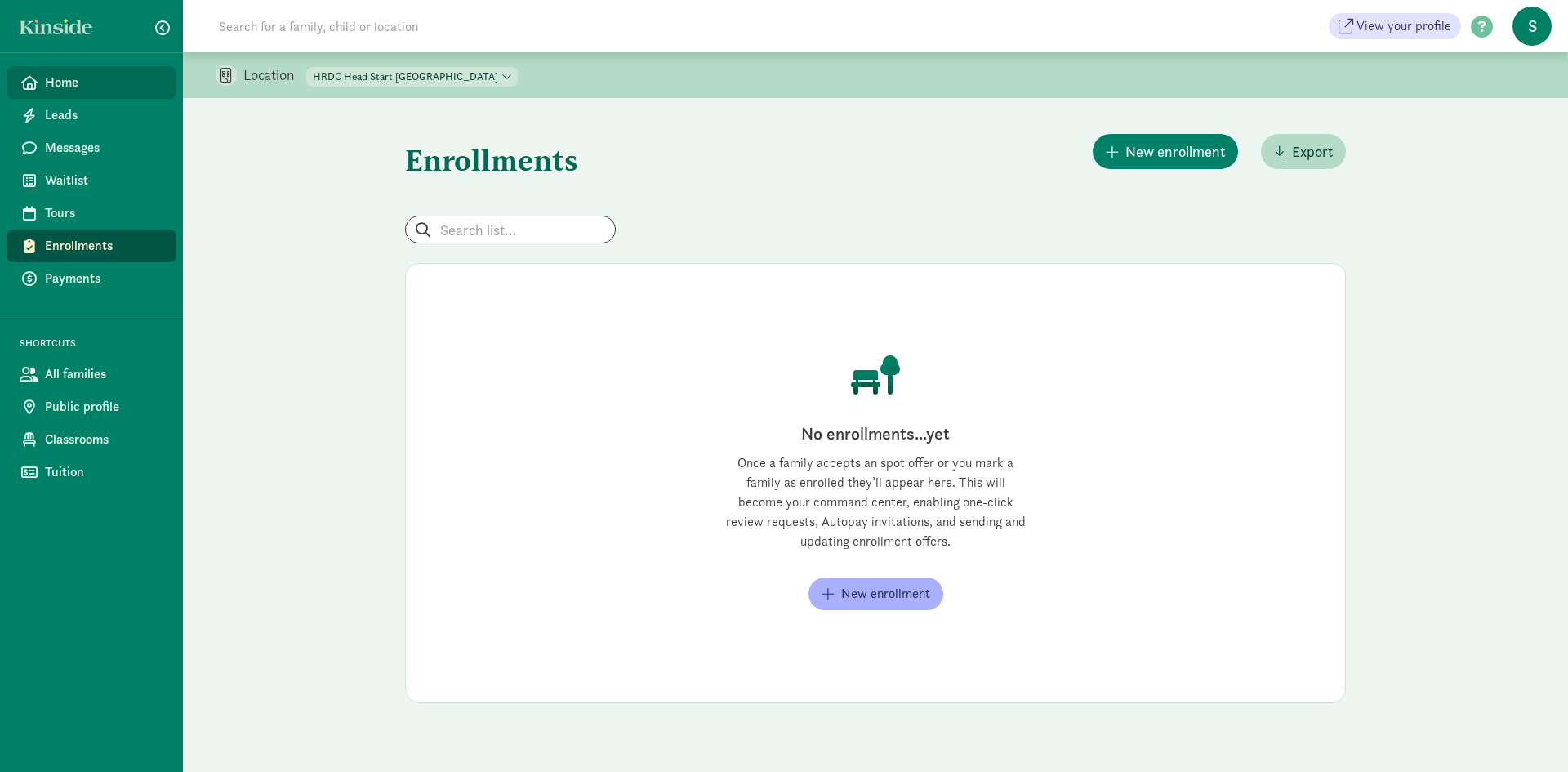
click at [62, 79] on span "Home" at bounding box center [104, 83] width 118 height 20
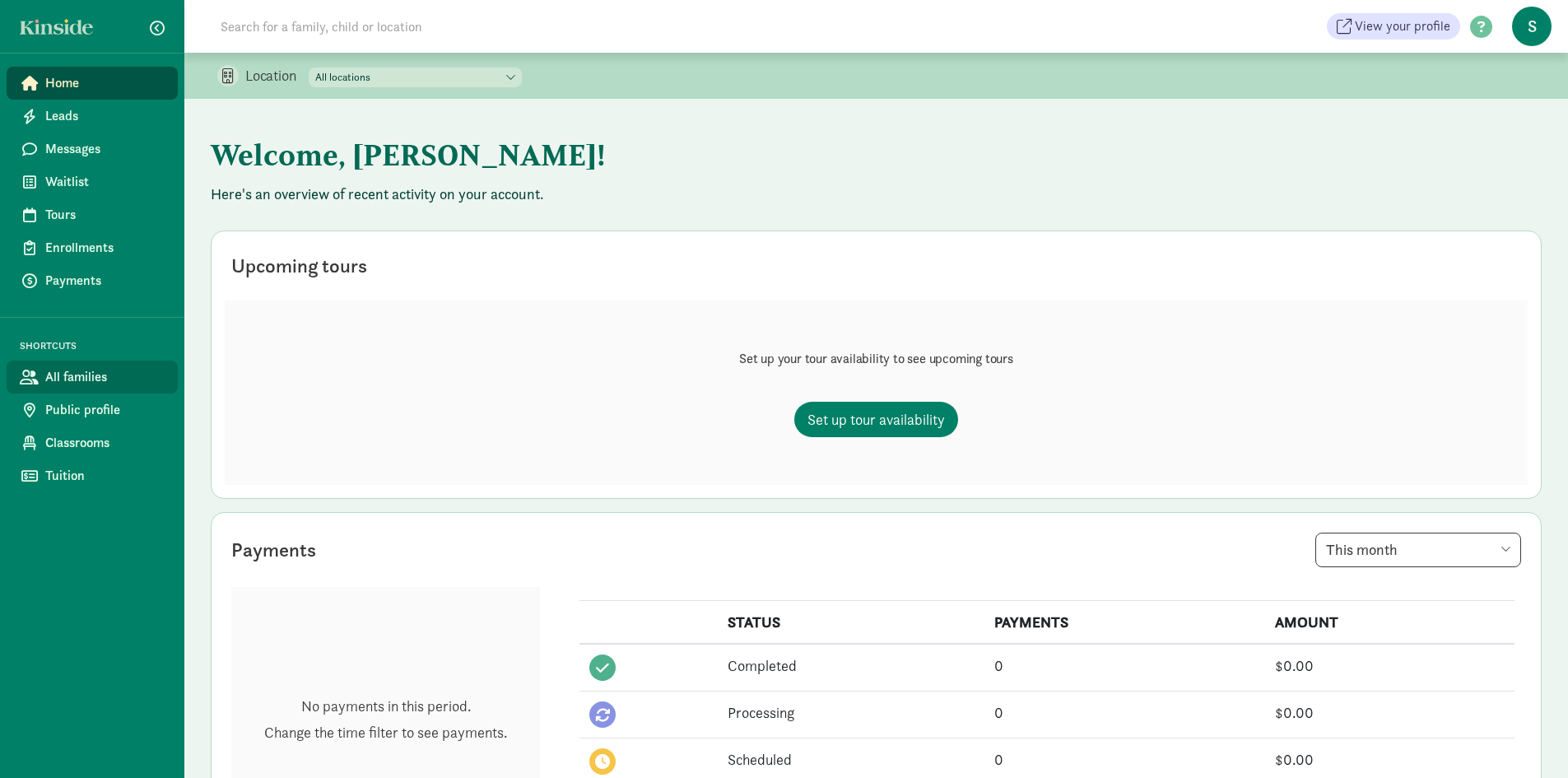
click at [106, 377] on span "All families" at bounding box center [105, 377] width 119 height 20
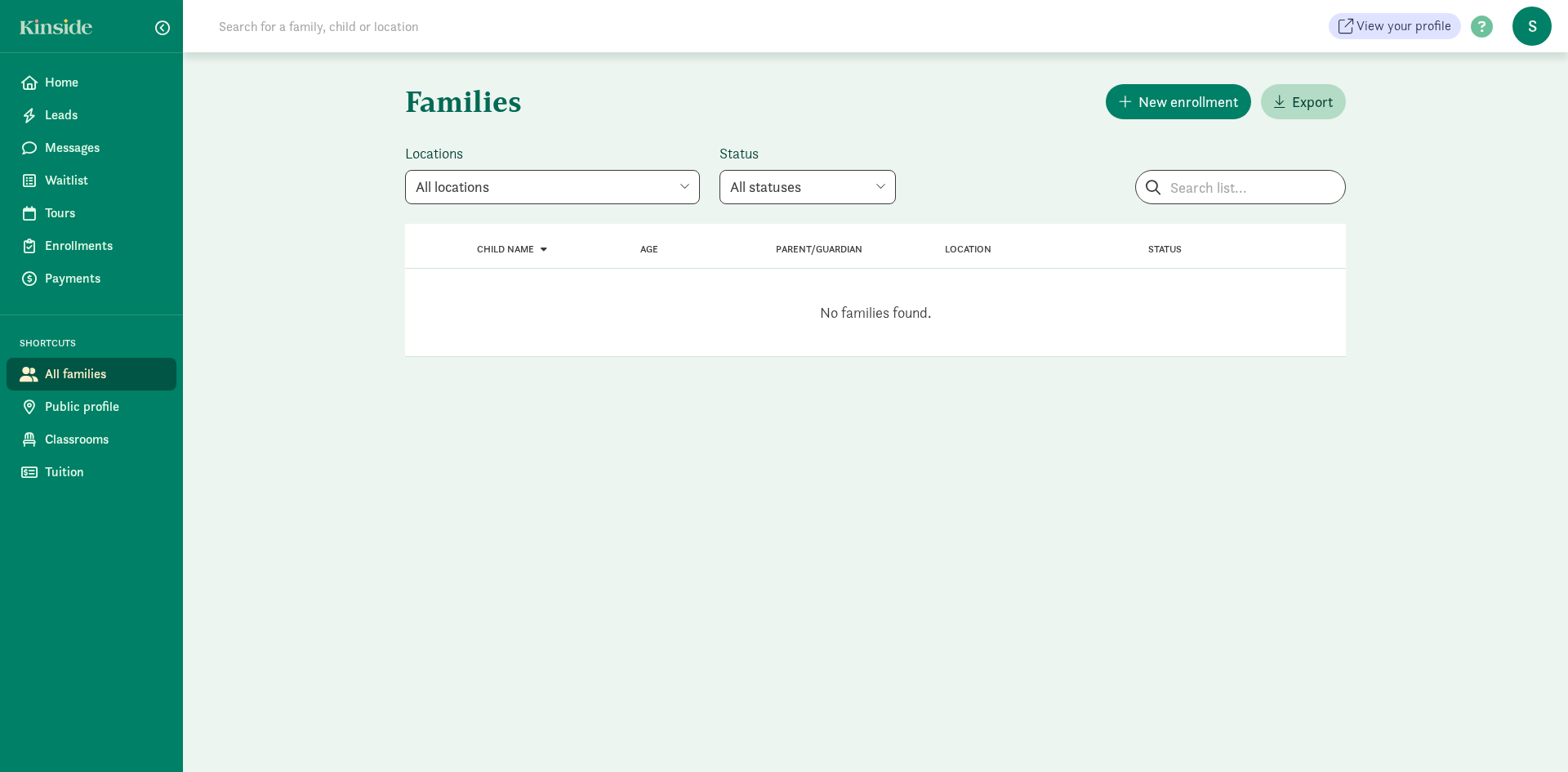
click at [445, 190] on select "All locations HRDC Head Start [GEOGRAPHIC_DATA] HRDC Head Start-[GEOGRAPHIC_DAT…" at bounding box center [553, 187] width 295 height 34
select select "257614"
click at [406, 170] on select "All locations HRDC Head Start [GEOGRAPHIC_DATA] HRDC Head Start-[GEOGRAPHIC_DAT…" at bounding box center [553, 187] width 295 height 34
click at [99, 401] on span "Public profile" at bounding box center [104, 407] width 118 height 20
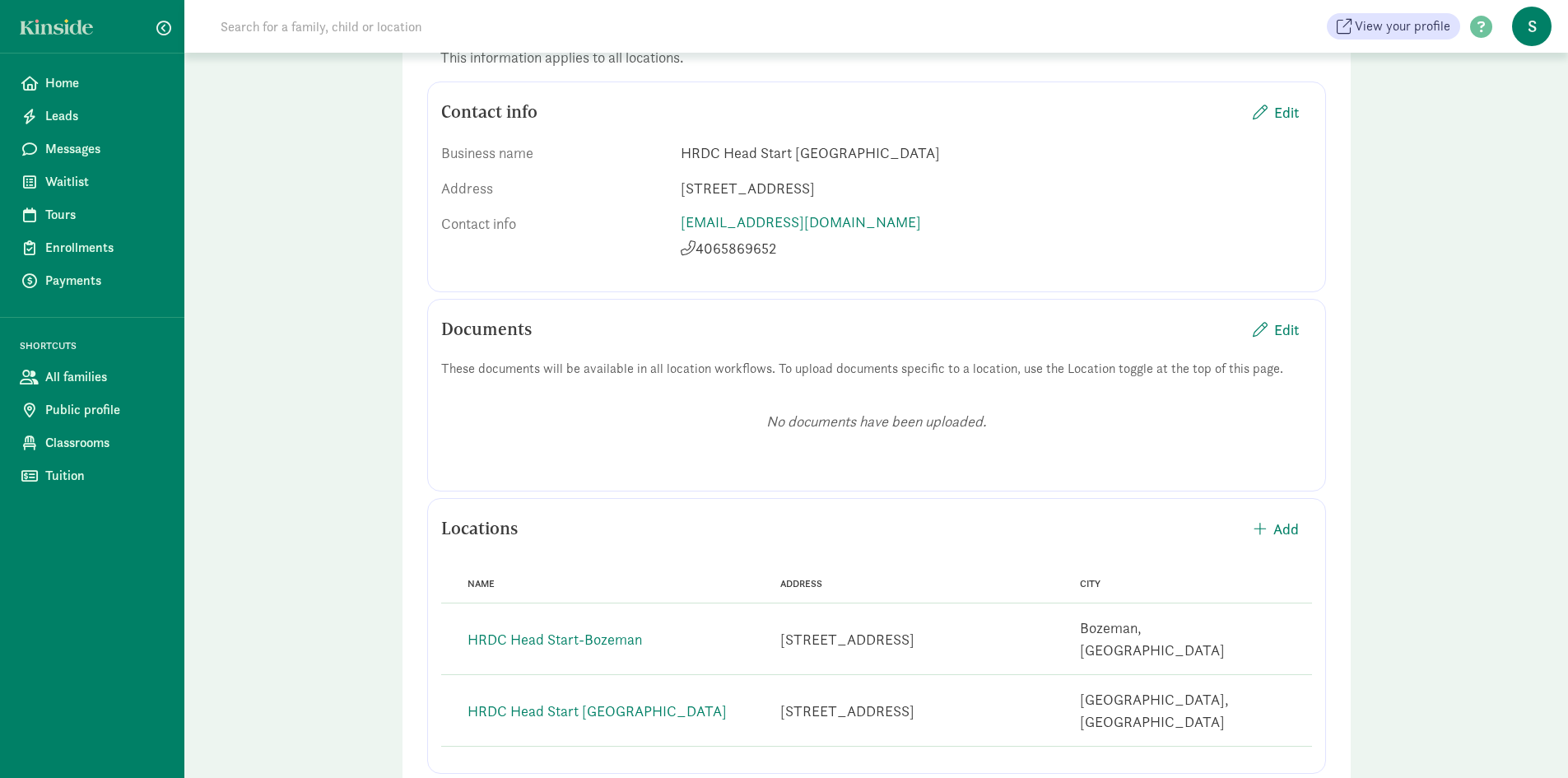
scroll to position [210, 0]
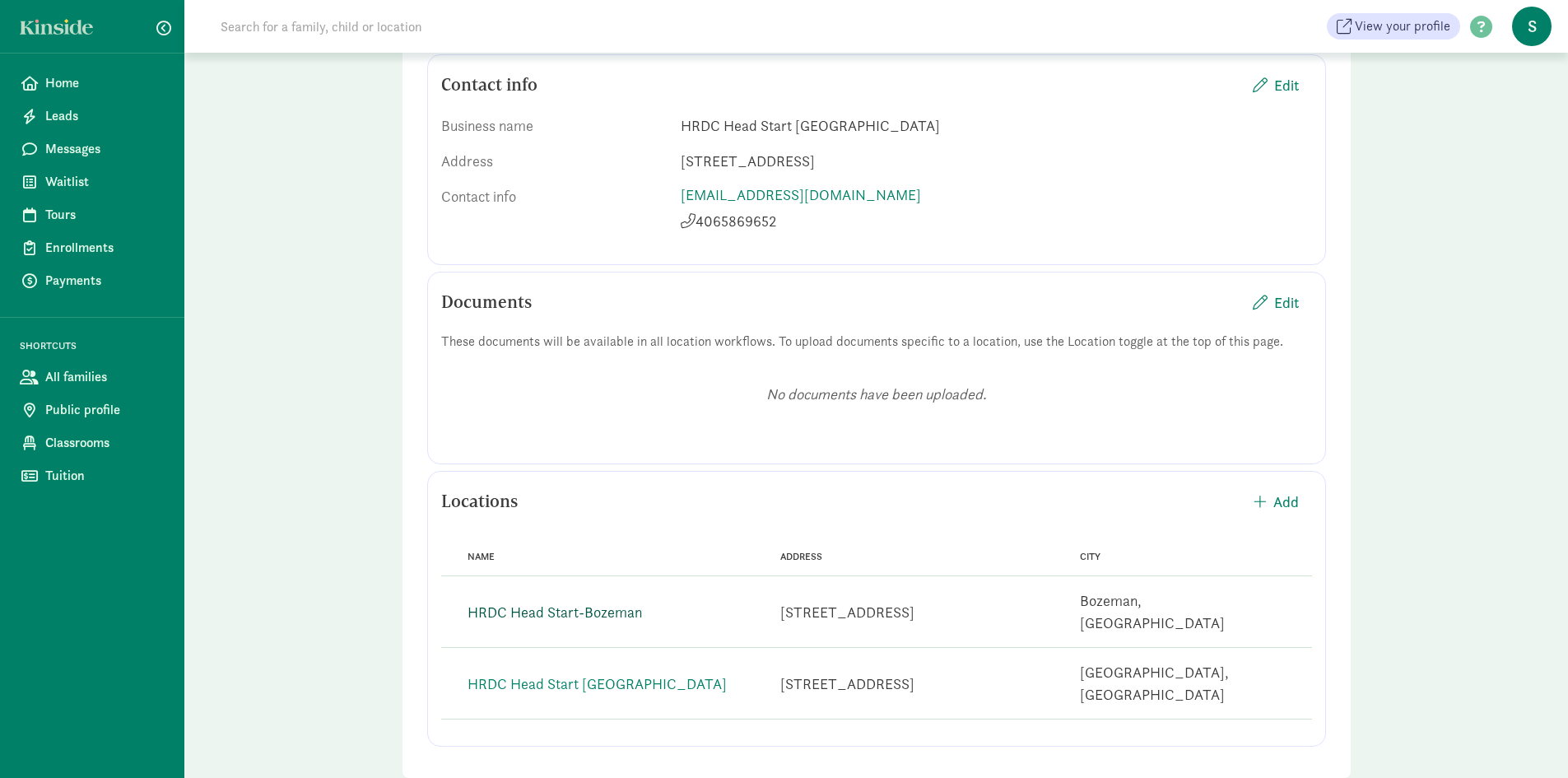
click at [597, 605] on link "HRDC Head Start-Bozeman" at bounding box center [554, 611] width 175 height 19
click at [169, 22] on span "button" at bounding box center [164, 28] width 15 height 15
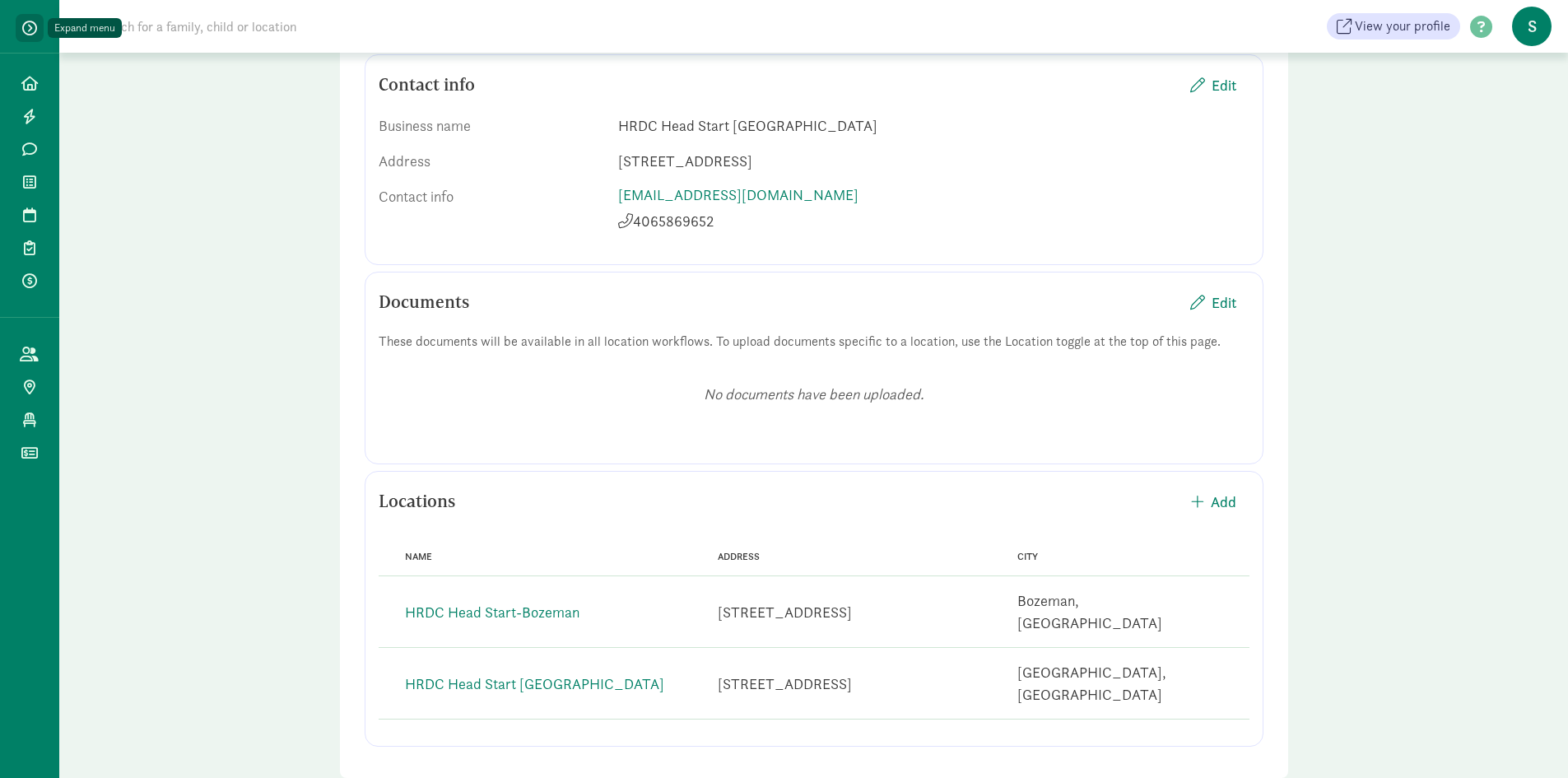
click at [32, 28] on span "button" at bounding box center [29, 28] width 15 height 15
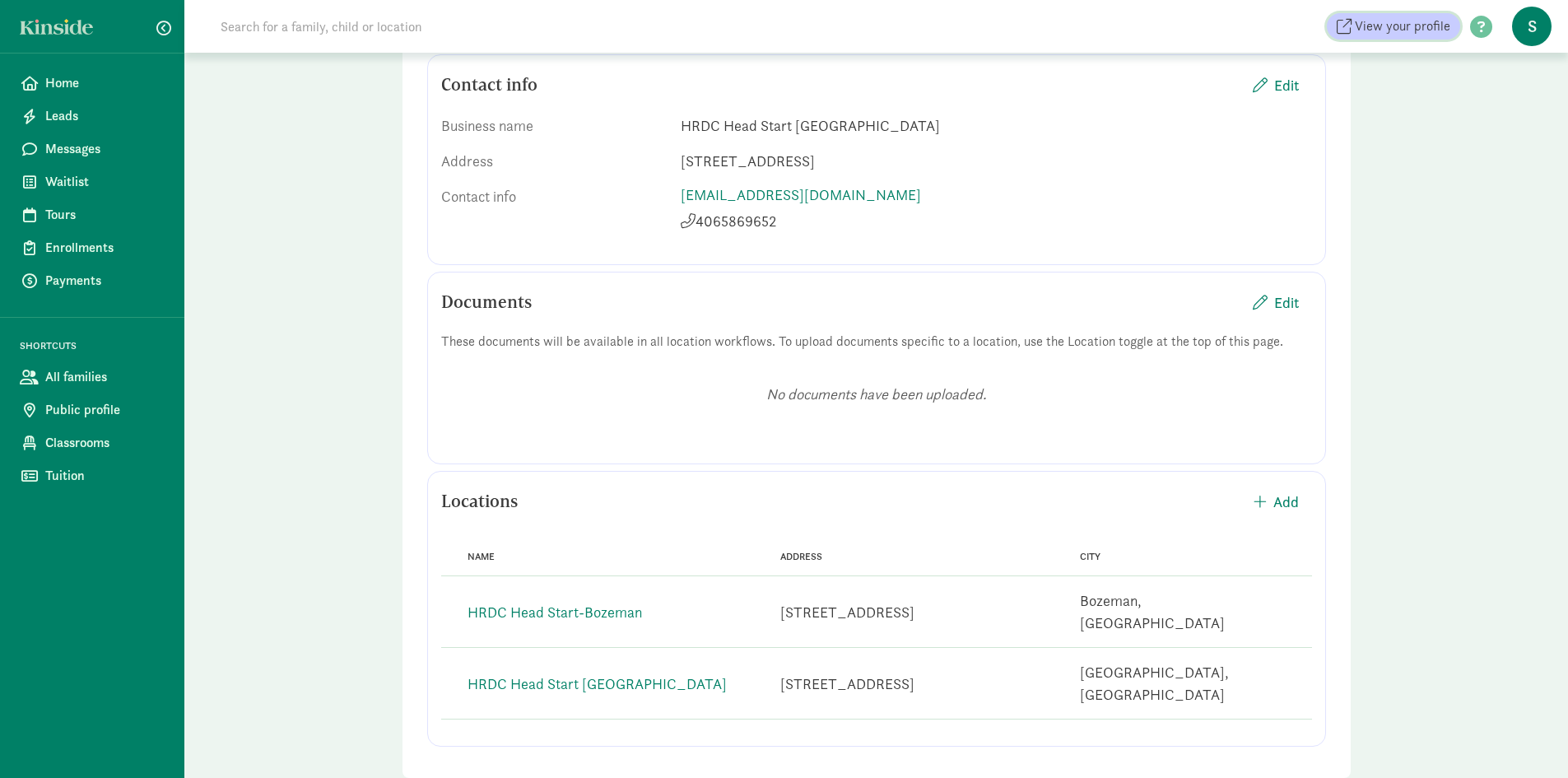
click at [1360, 22] on span "View your profile" at bounding box center [1402, 27] width 95 height 20
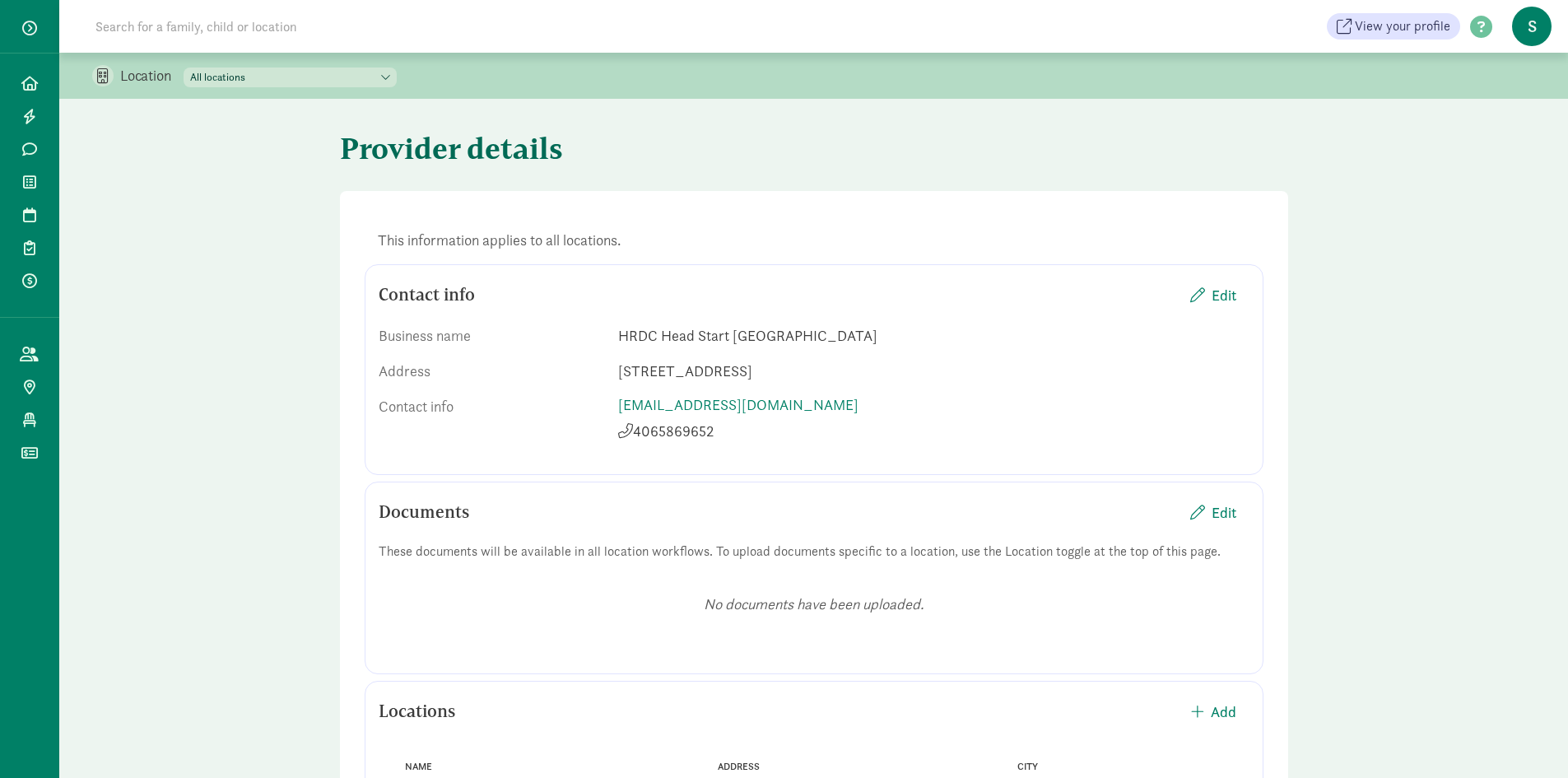
scroll to position [210, 0]
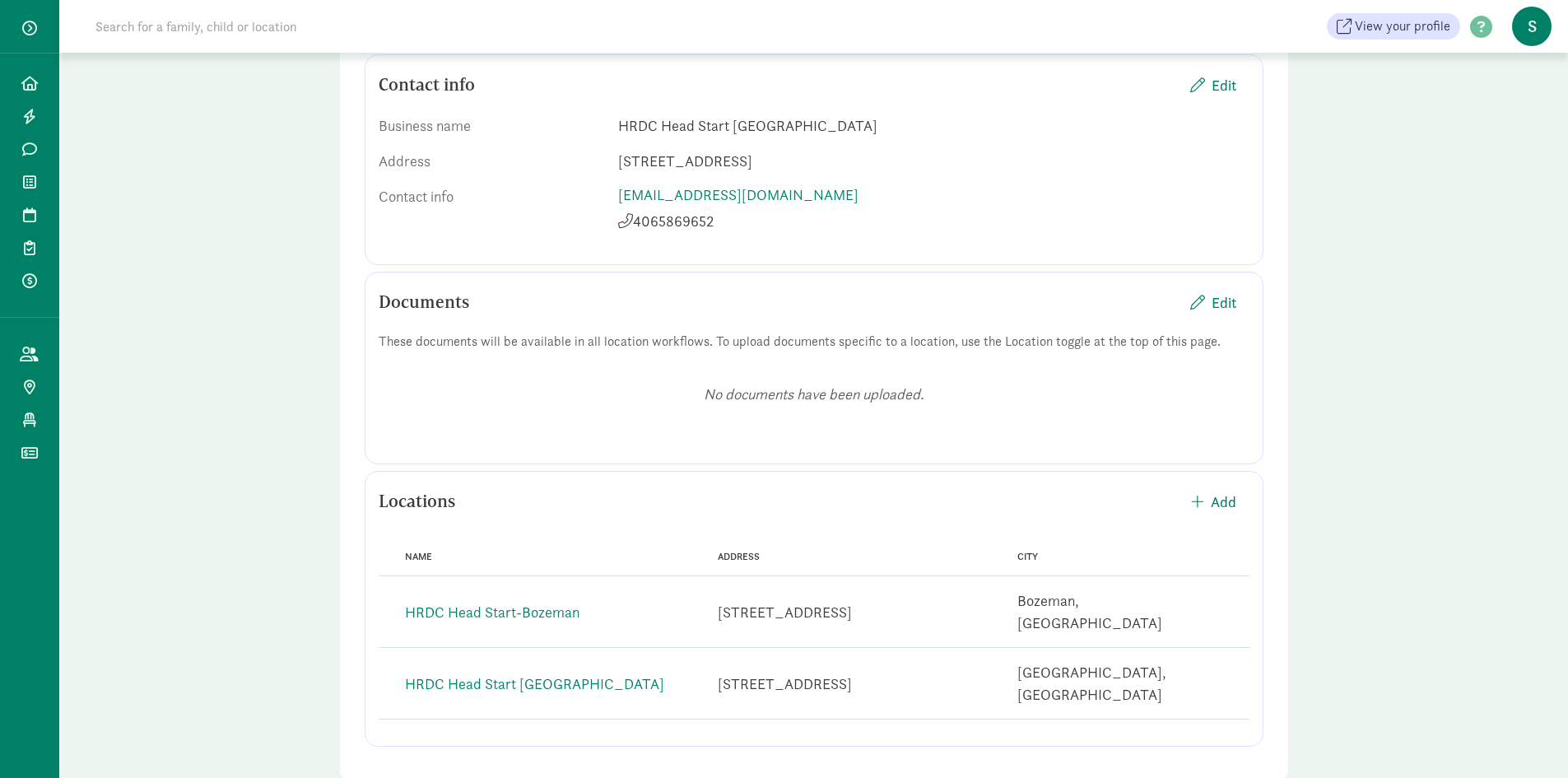
click at [1533, 32] on span "S" at bounding box center [1531, 27] width 40 height 40
click at [1519, 61] on link "User Profile" at bounding box center [1517, 65] width 65 height 20
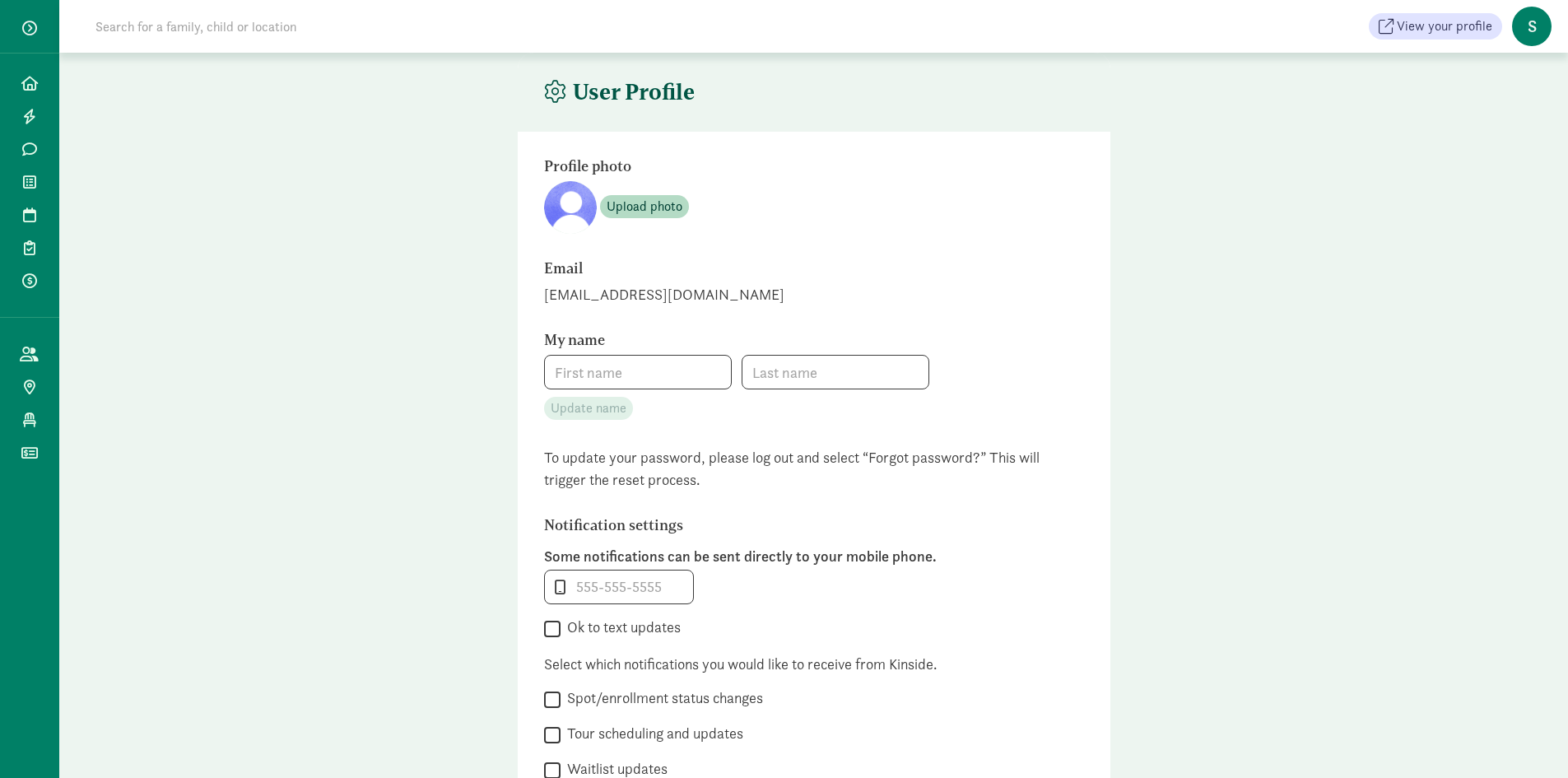
type input "Sandy"
type input "Stavig"
type input "4065869652"
checkbox input "false"
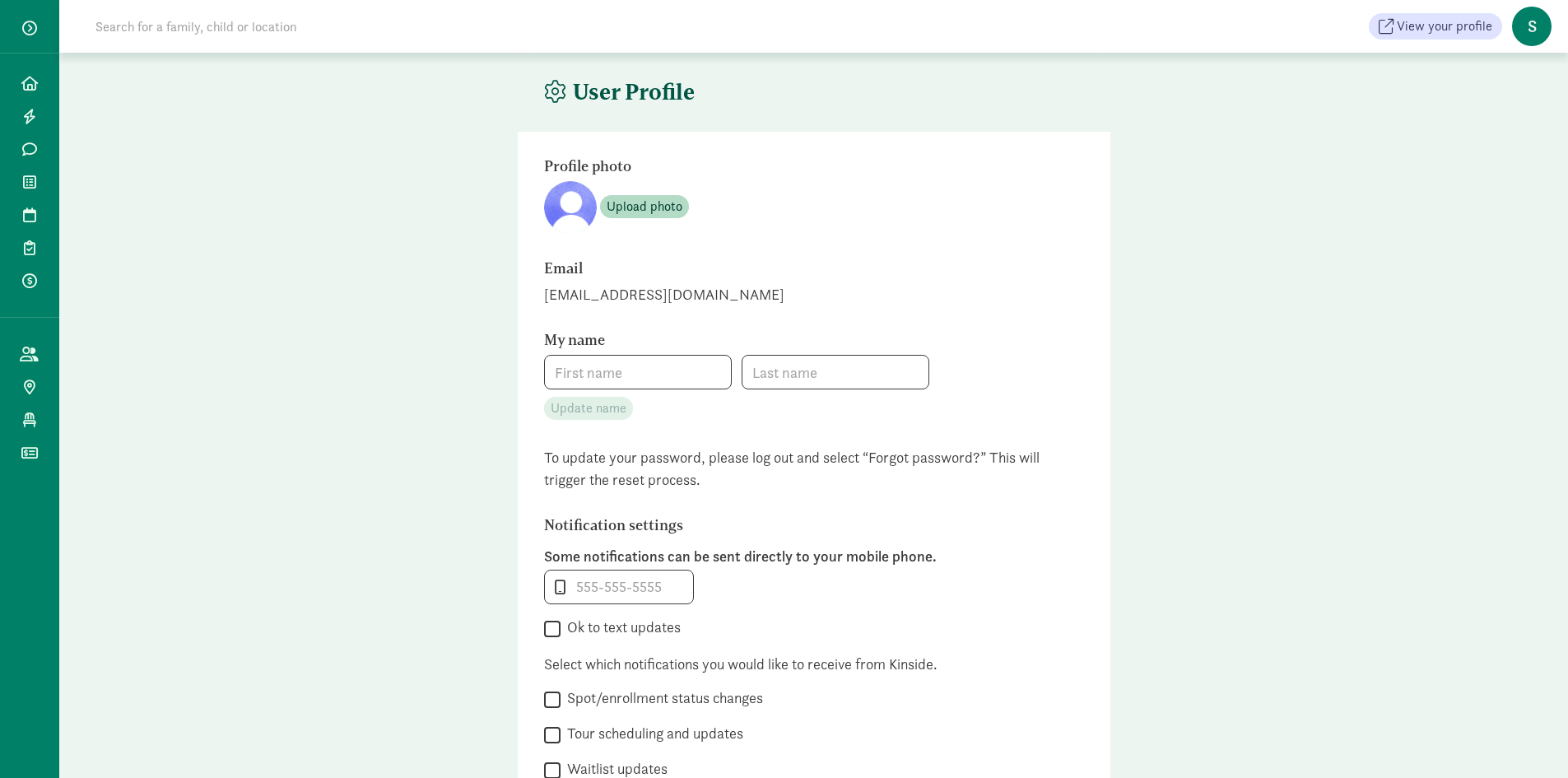
checkbox input "false"
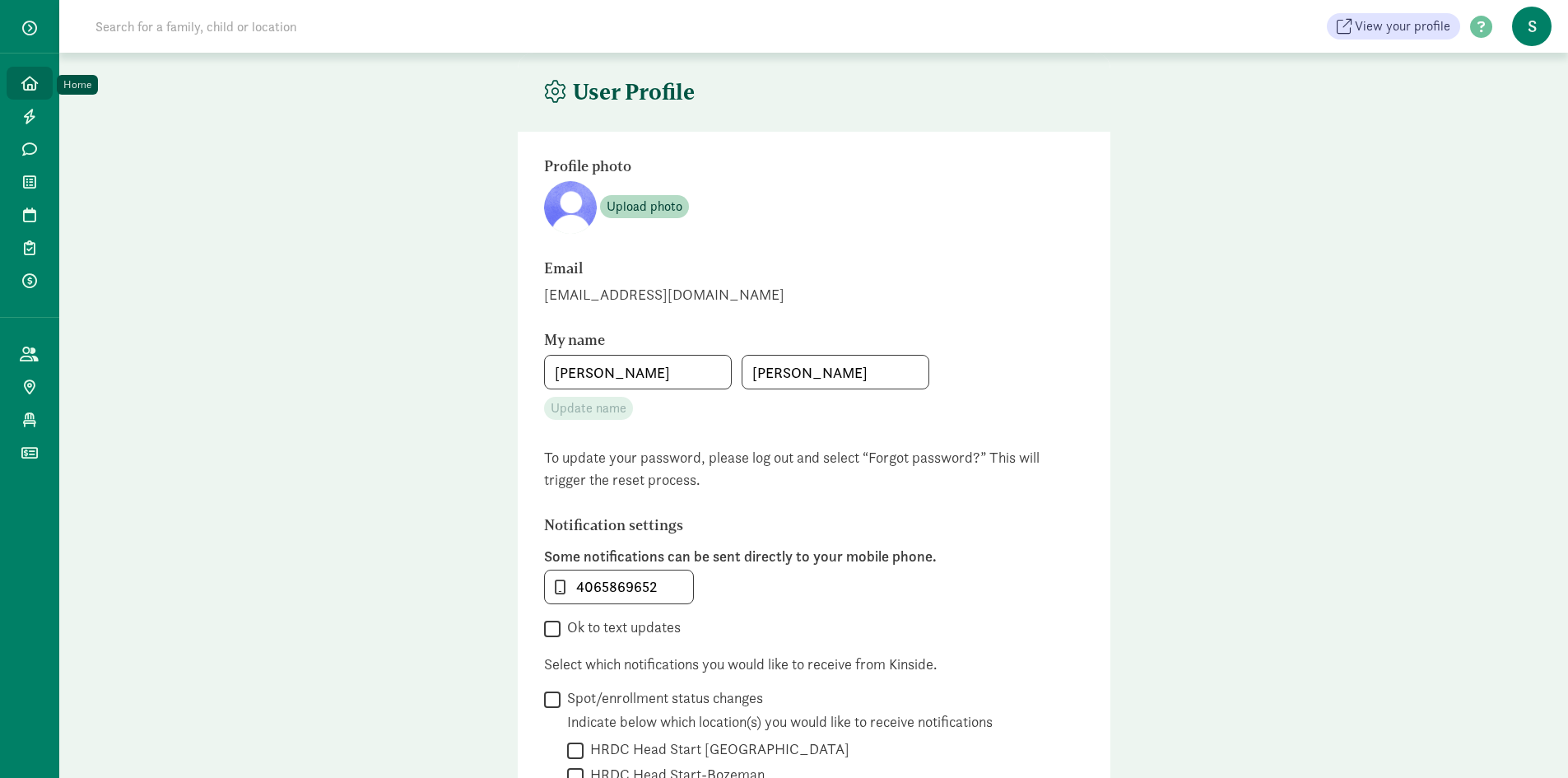
click at [32, 73] on link "Home" at bounding box center [30, 82] width 46 height 33
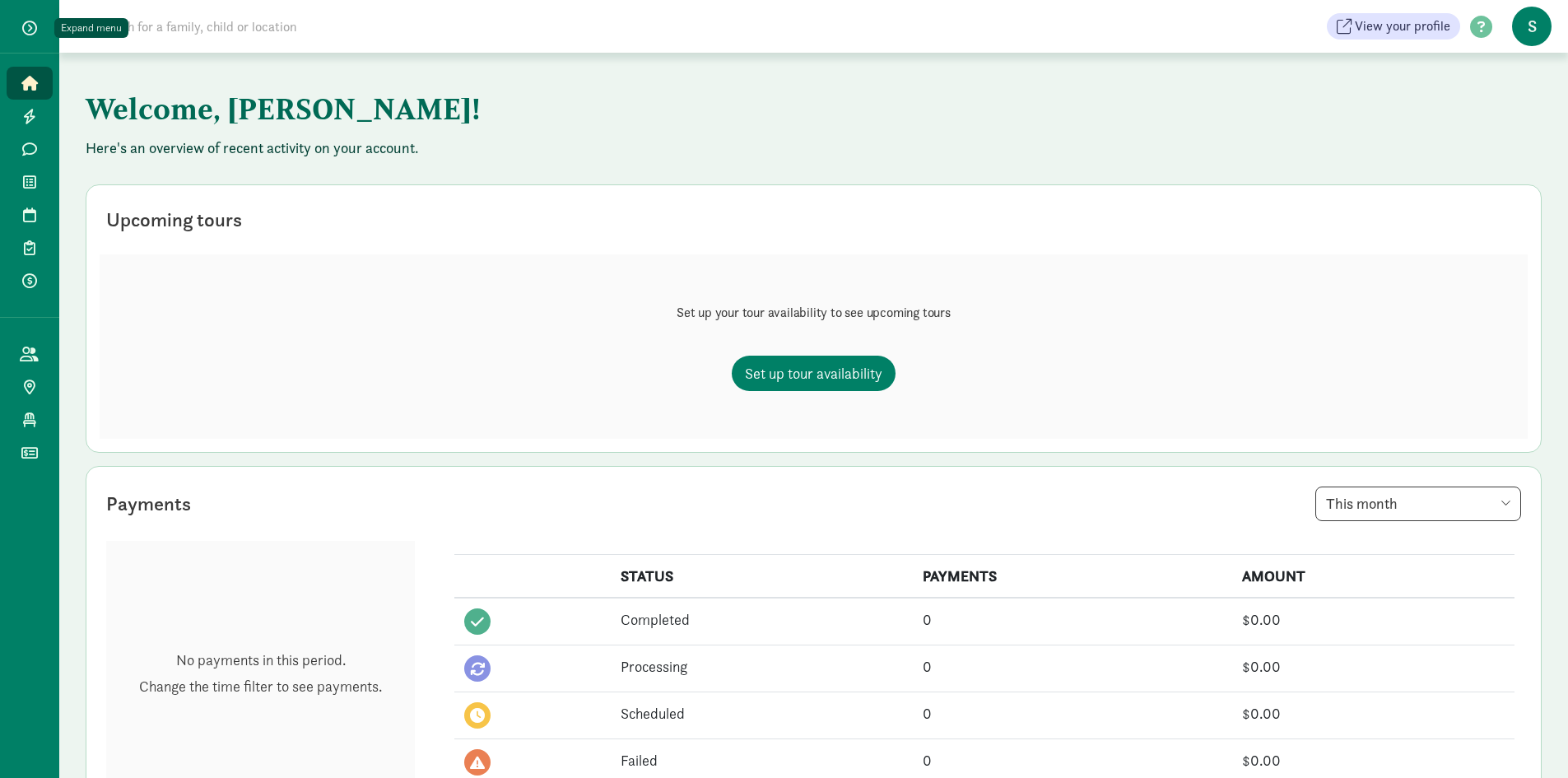
click at [30, 26] on span "button" at bounding box center [29, 28] width 15 height 15
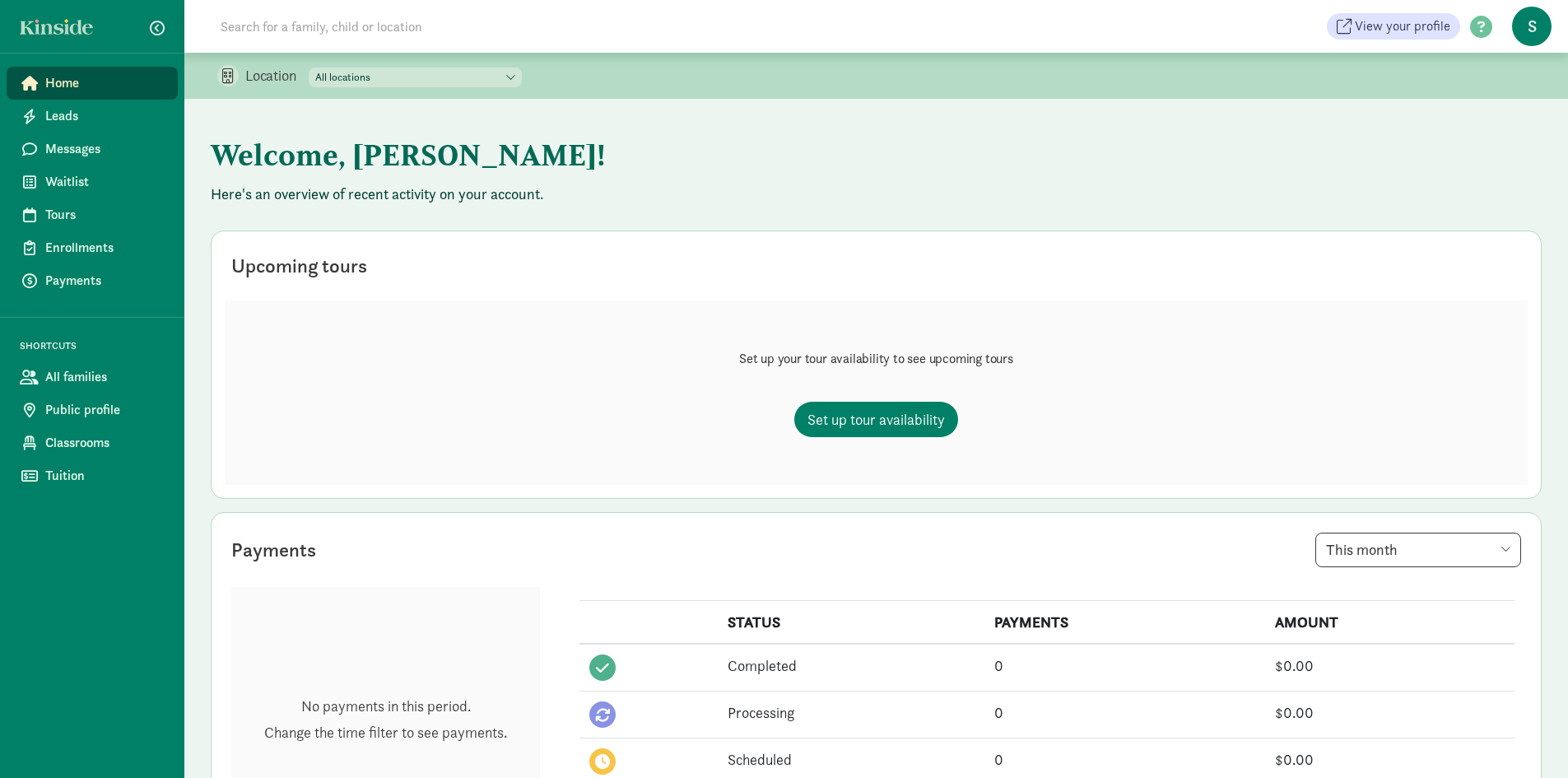
click at [393, 75] on select "All locations HRDC Head Start [GEOGRAPHIC_DATA] HRDC Head Start-[GEOGRAPHIC_DAT…" at bounding box center [415, 77] width 213 height 20
select select "257614"
click at [309, 67] on select "All locations HRDC Head Start [GEOGRAPHIC_DATA] HRDC Head Start-[GEOGRAPHIC_DAT…" at bounding box center [415, 77] width 213 height 20
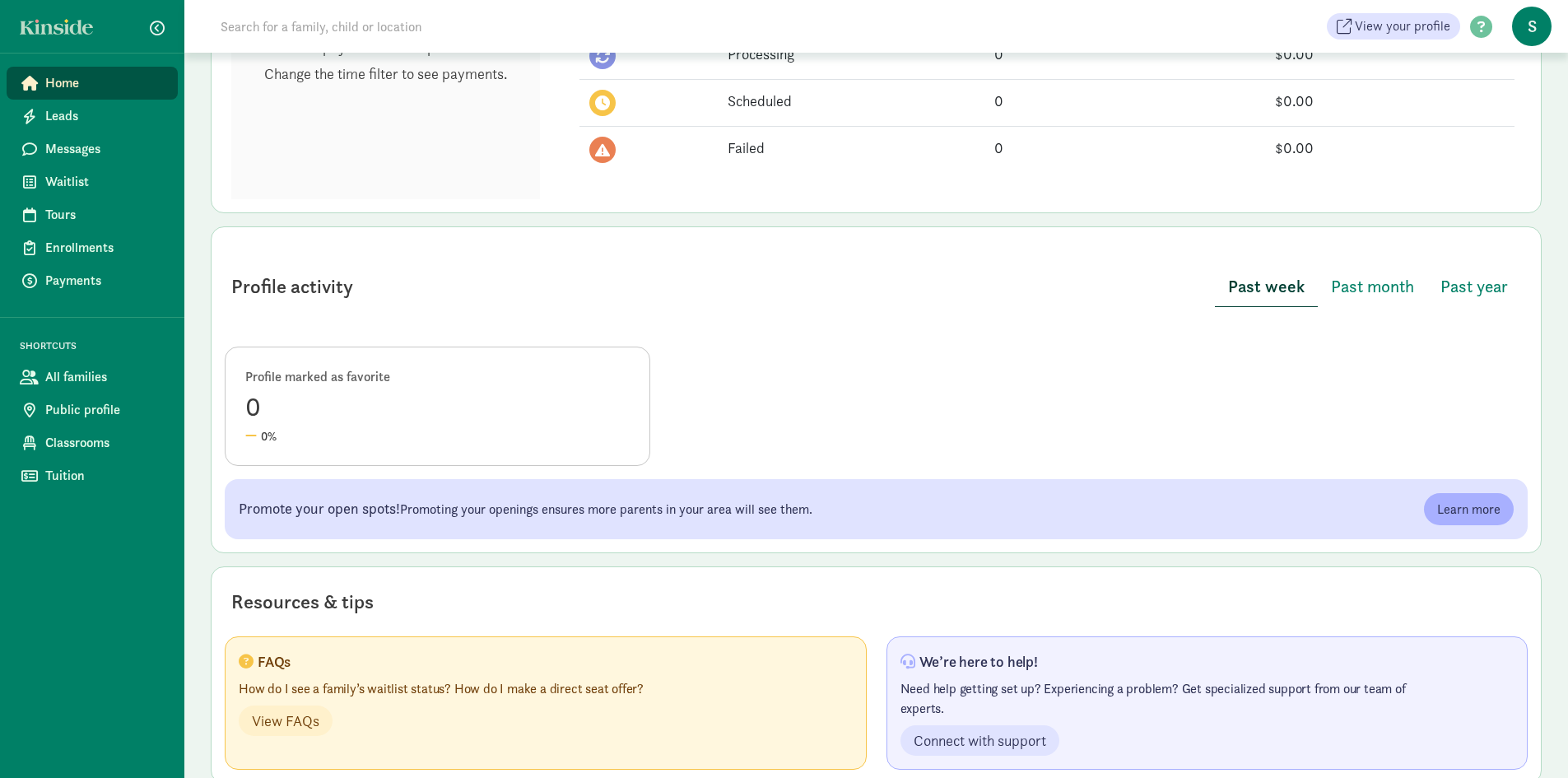
scroll to position [691, 0]
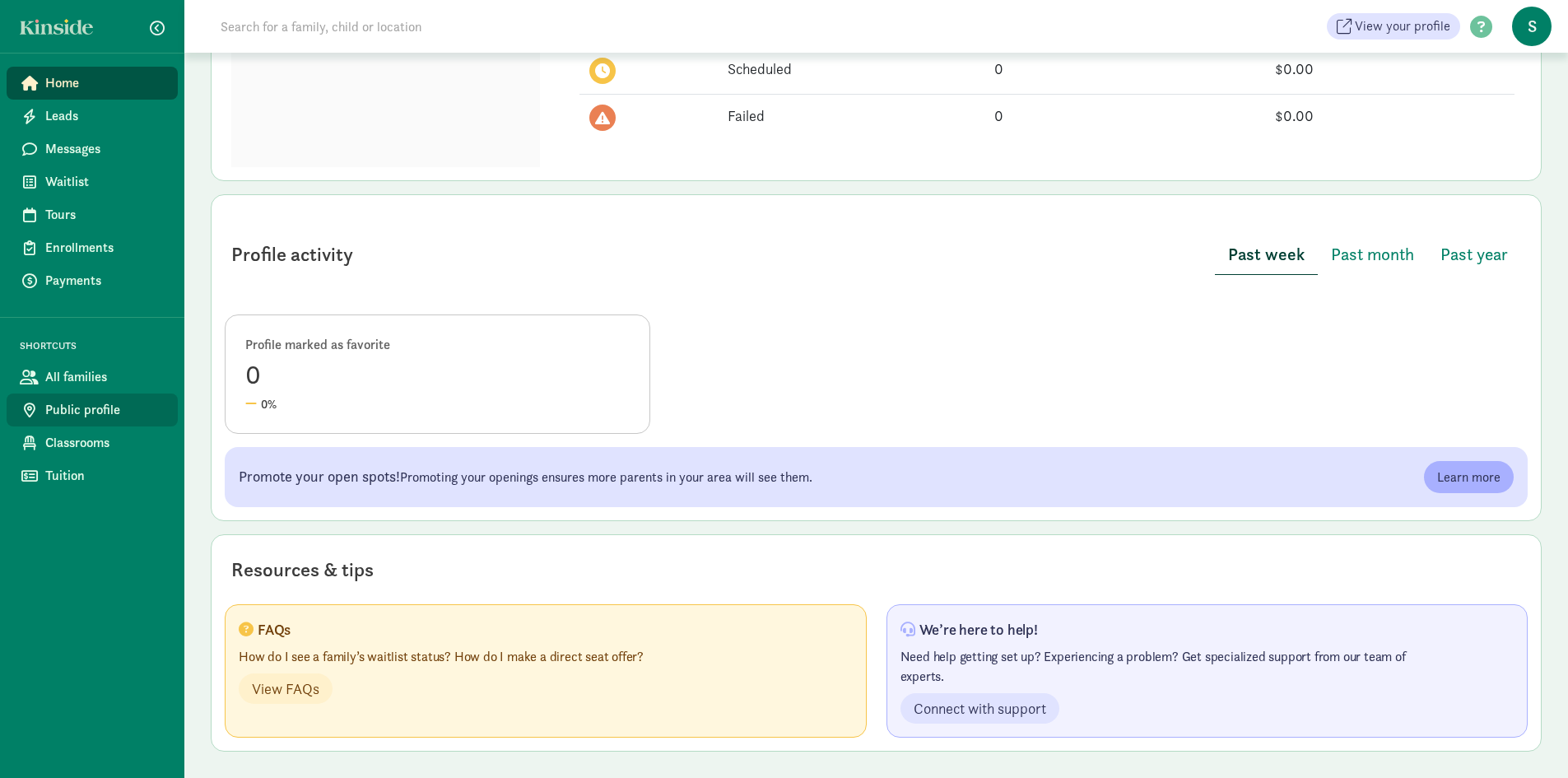
click at [90, 413] on span "Public profile" at bounding box center [105, 410] width 119 height 20
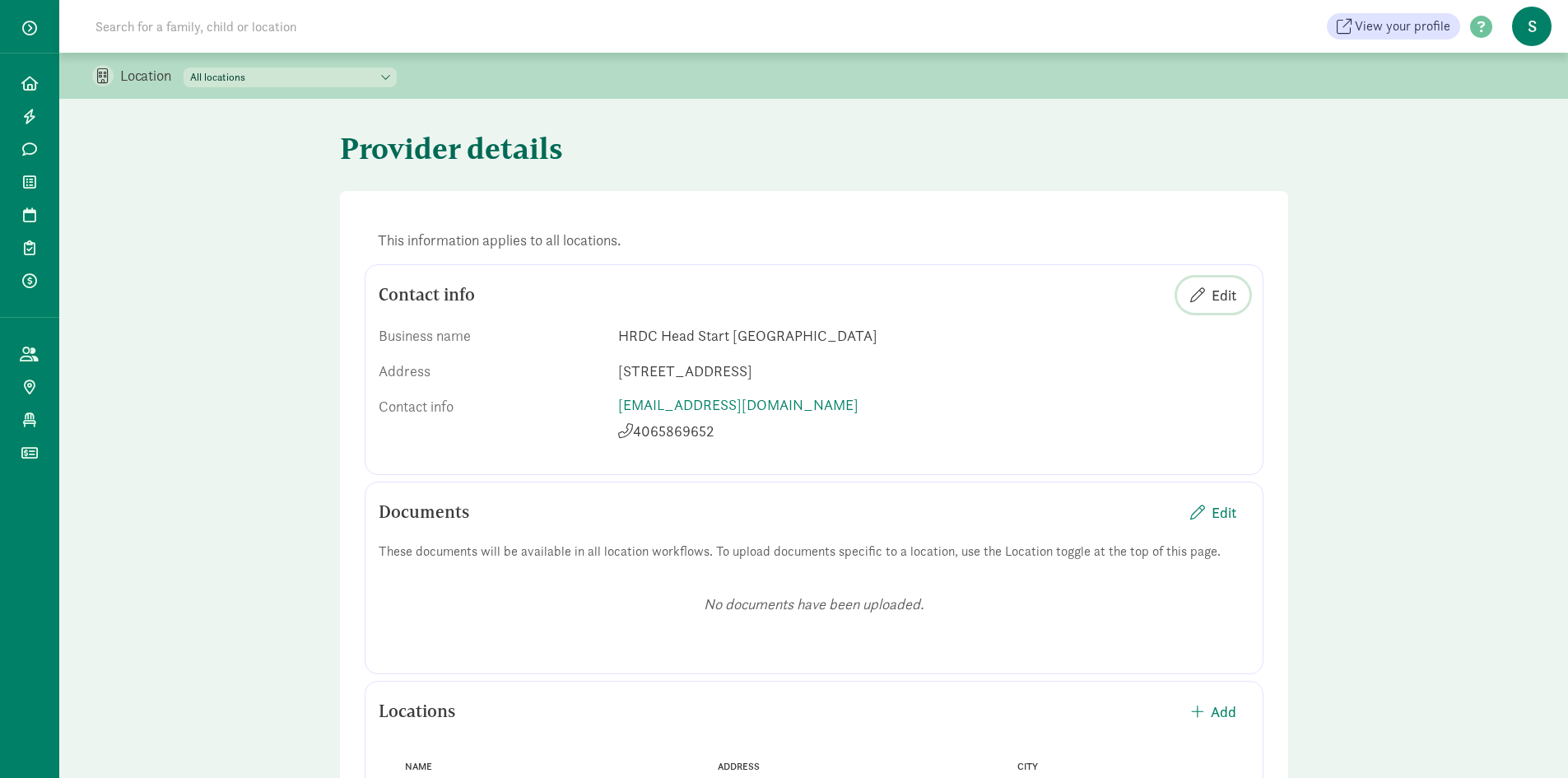
click at [1228, 288] on span "Edit" at bounding box center [1223, 295] width 25 height 22
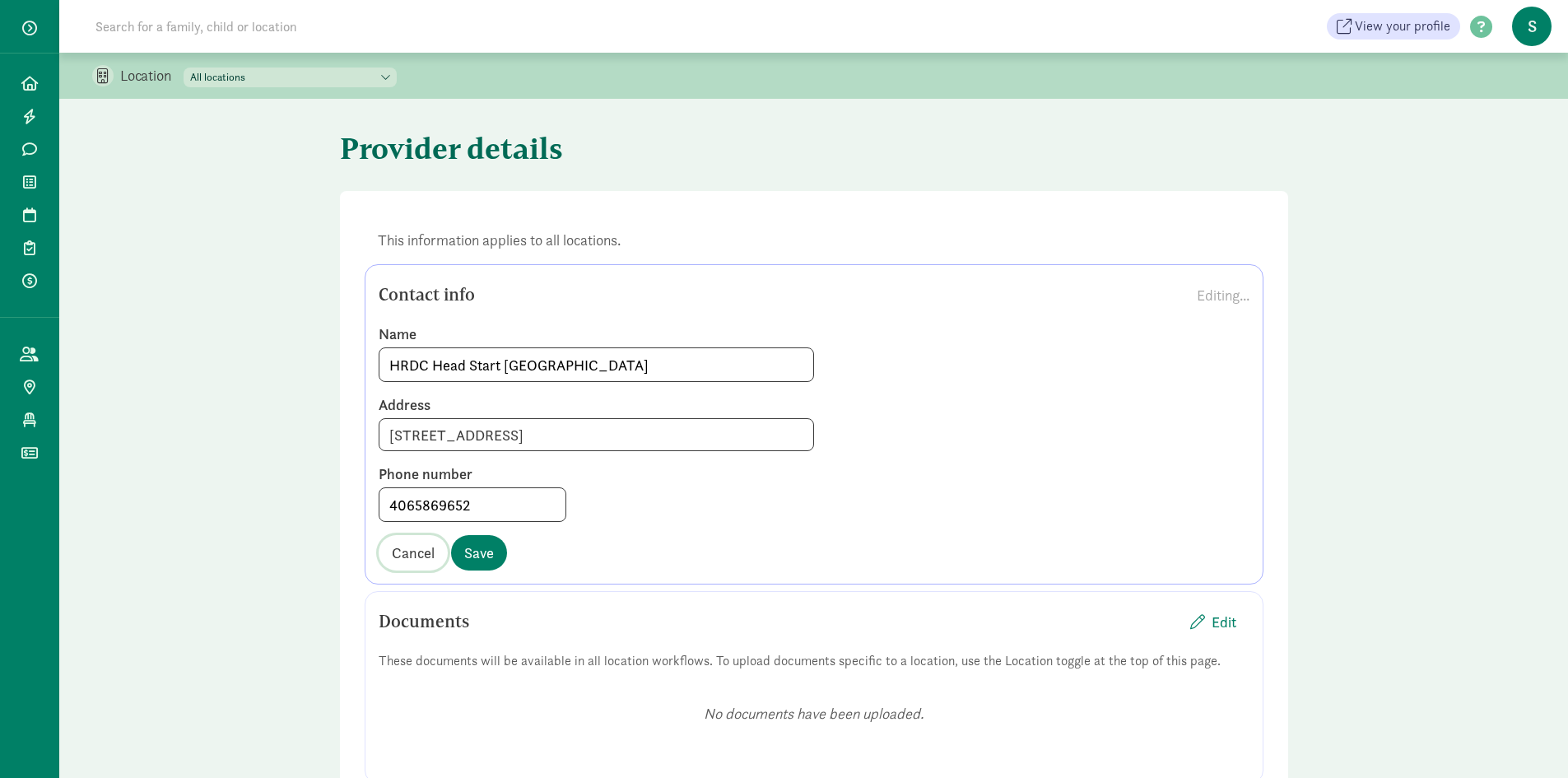
click at [399, 553] on span "Cancel" at bounding box center [413, 553] width 43 height 22
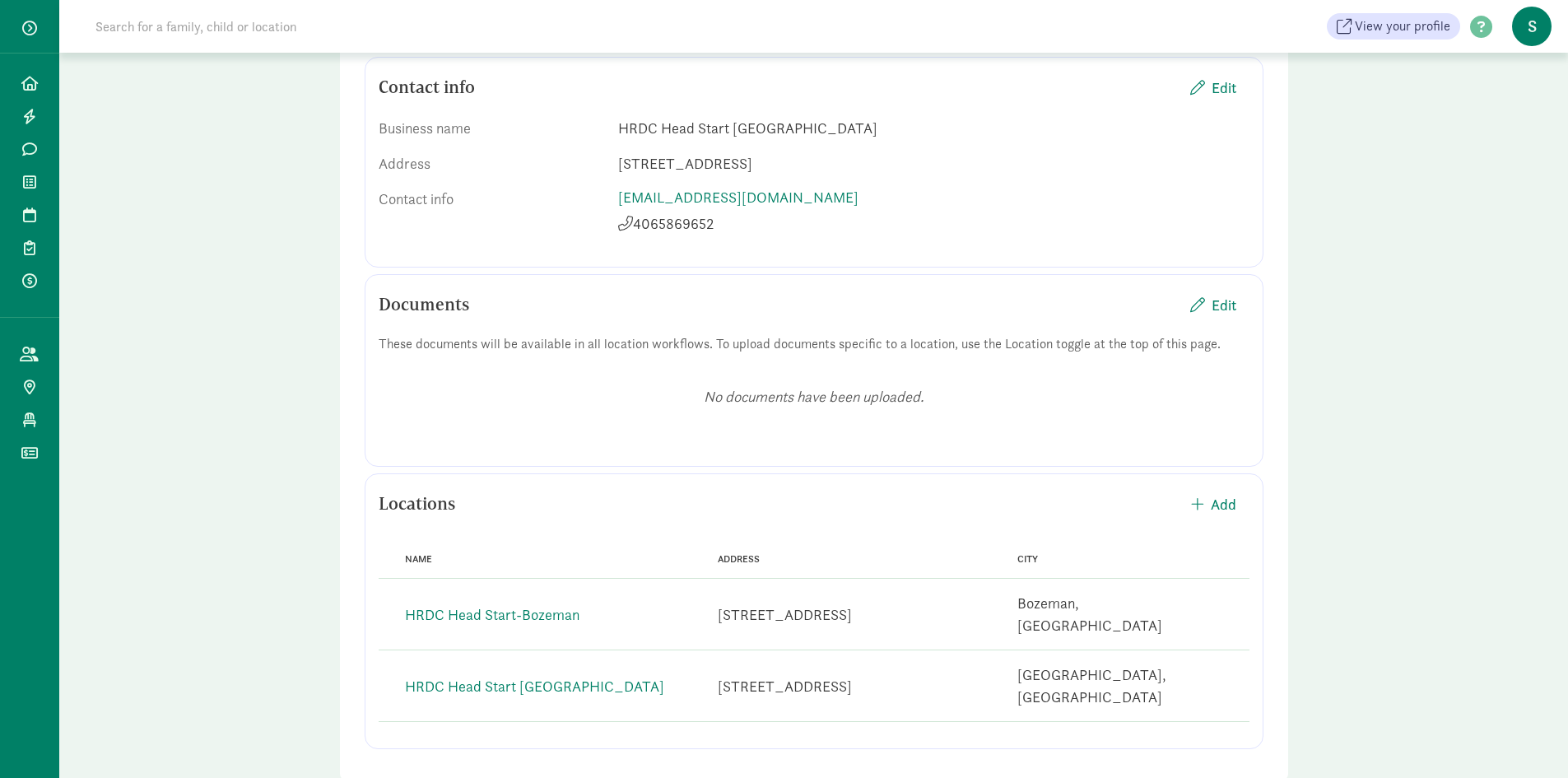
scroll to position [210, 0]
click at [481, 675] on link "HRDC Head Start [GEOGRAPHIC_DATA]" at bounding box center [534, 684] width 259 height 19
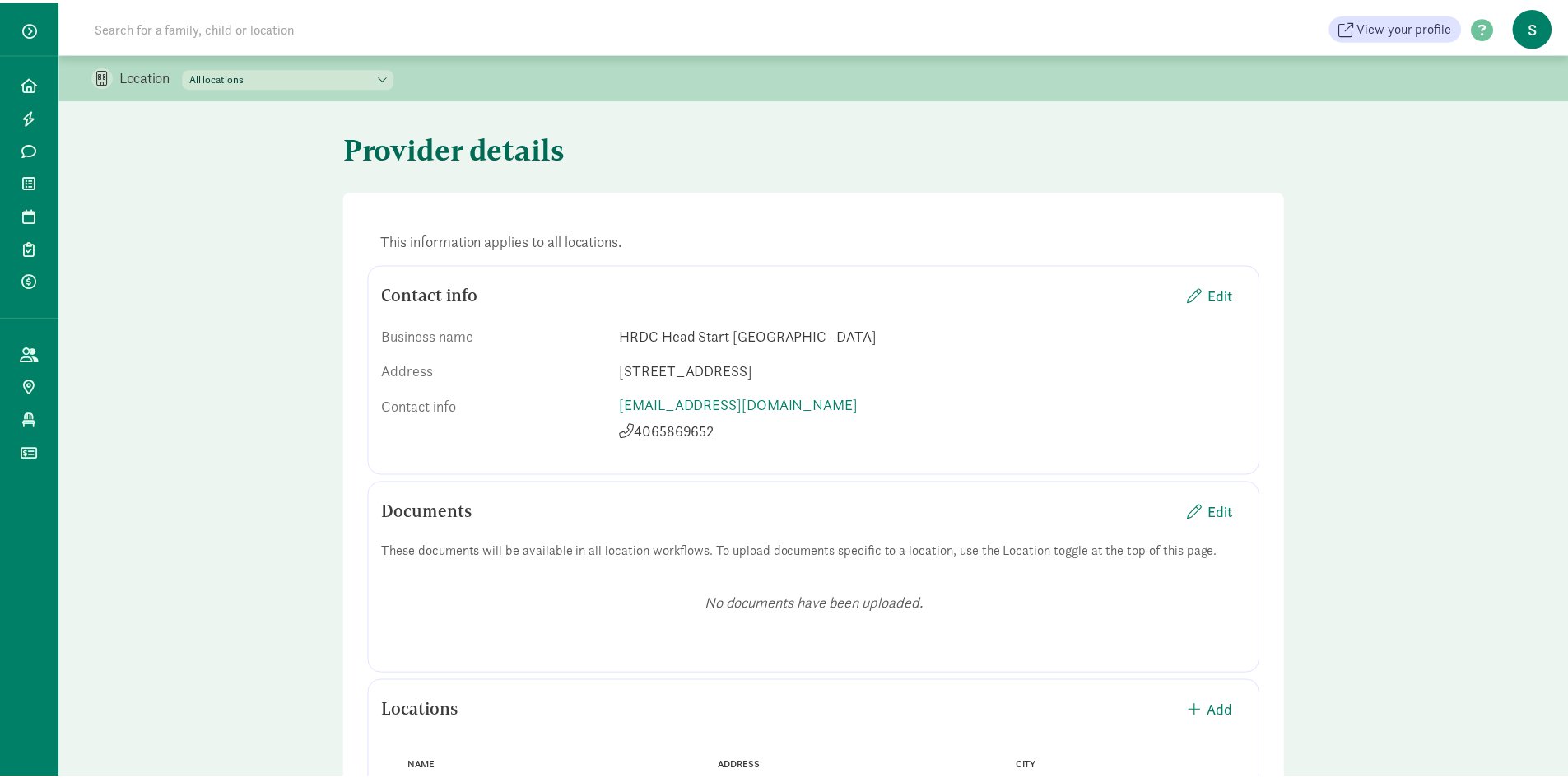
scroll to position [210, 0]
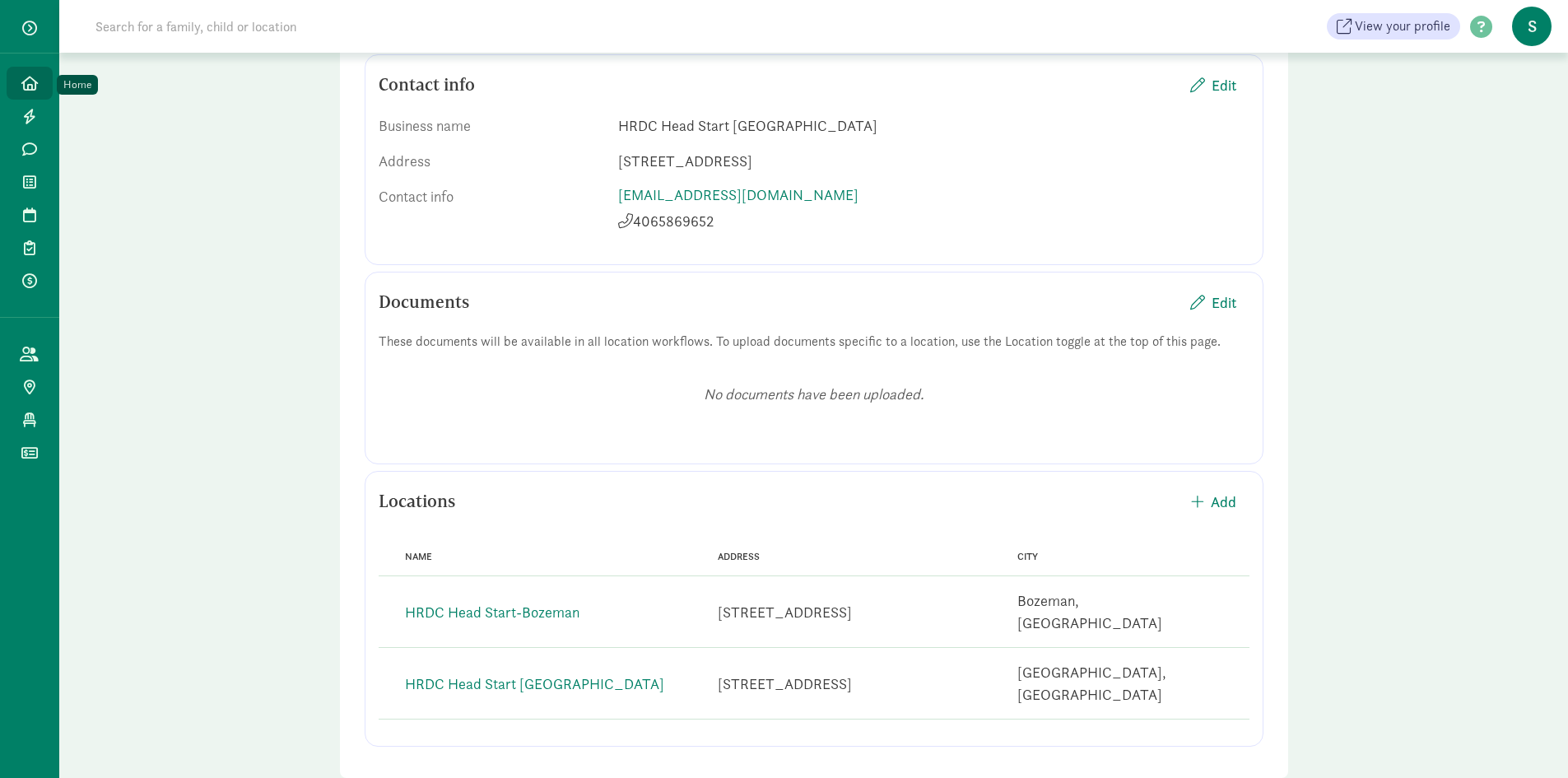
click at [37, 86] on icon at bounding box center [30, 82] width 17 height 15
